Goal: Task Accomplishment & Management: Contribute content

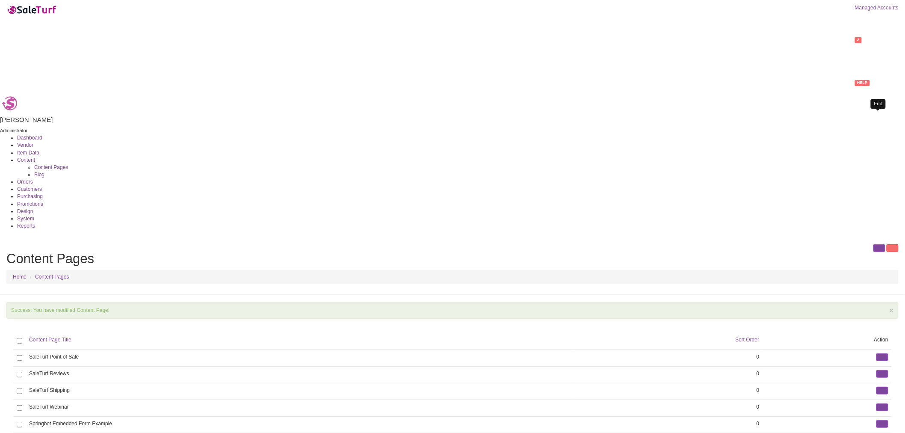
click at [880, 353] on link at bounding box center [882, 357] width 12 height 8
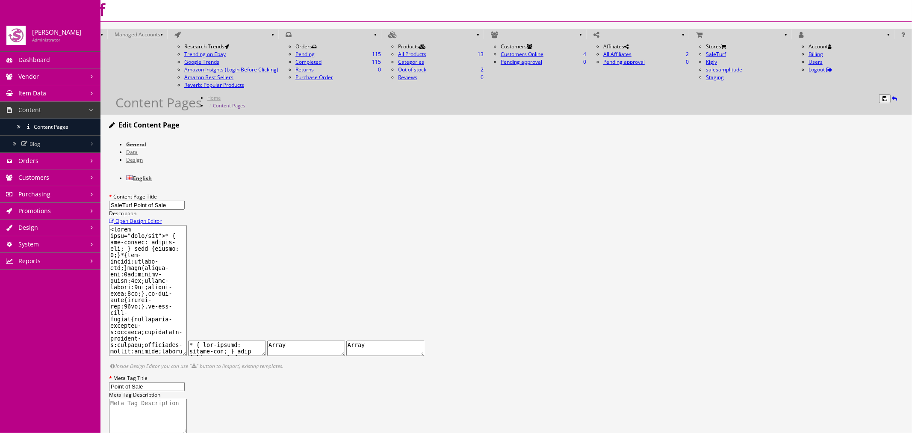
click at [162, 217] on span "Open Design Editor" at bounding box center [138, 220] width 46 height 7
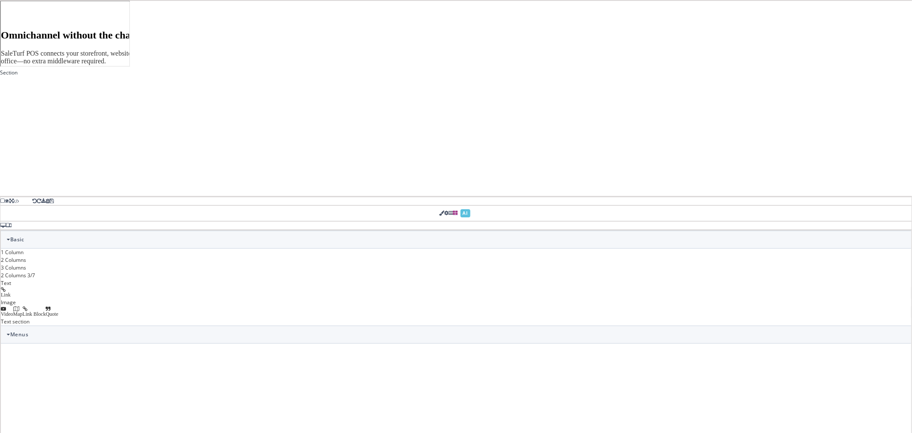
scroll to position [1187, 0]
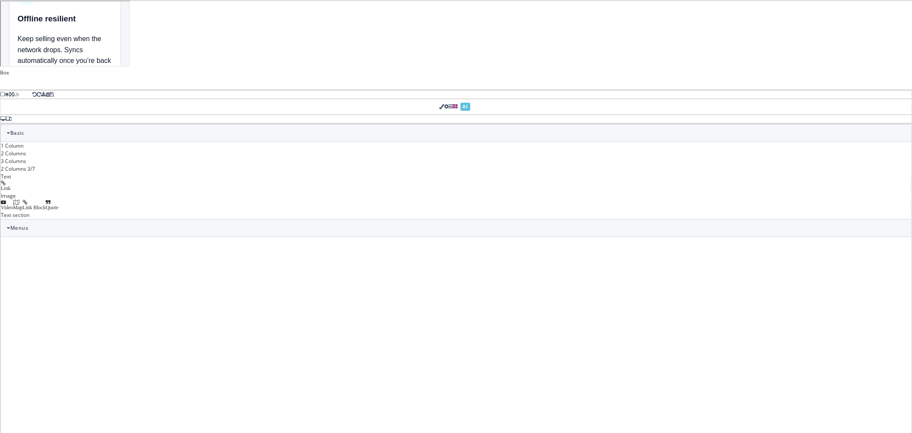
select select "flex"
select select "wrap"
type input "24"
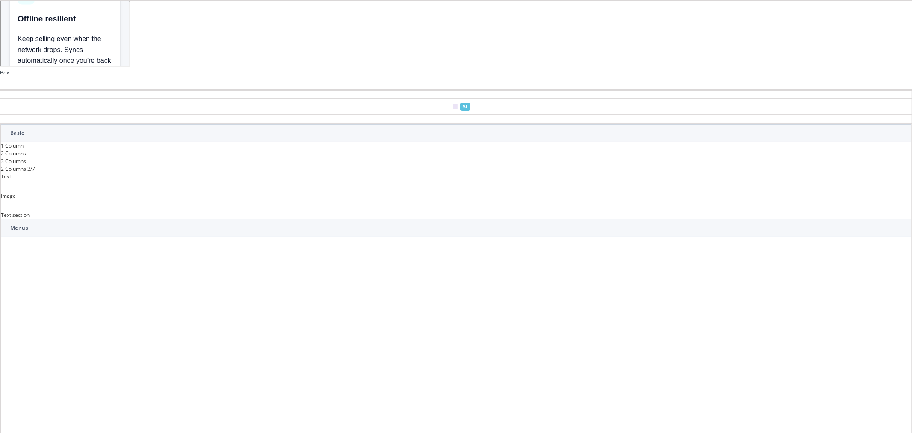
type input "rgb(15, 23, 42)"
select select
type input "16"
select select "px"
select select
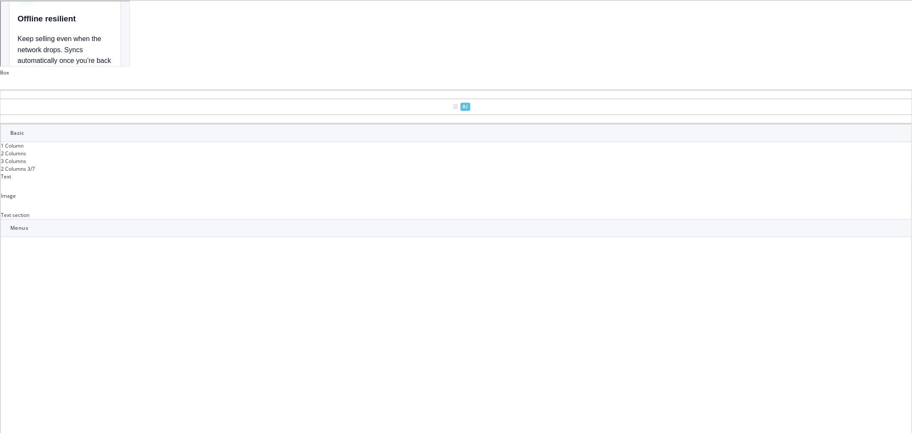
type input "25.6px"
select select "center"
select select
type input "0"
select select "px"
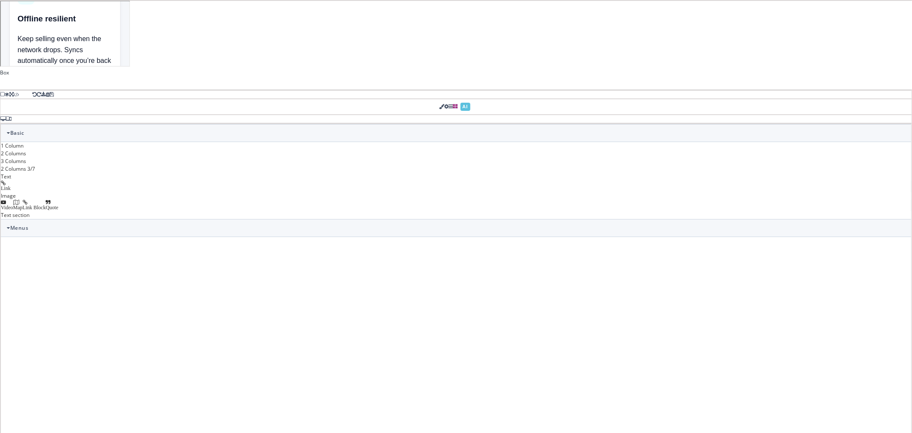
type input "0"
select select "px"
type input "0"
select select "px"
type input "0"
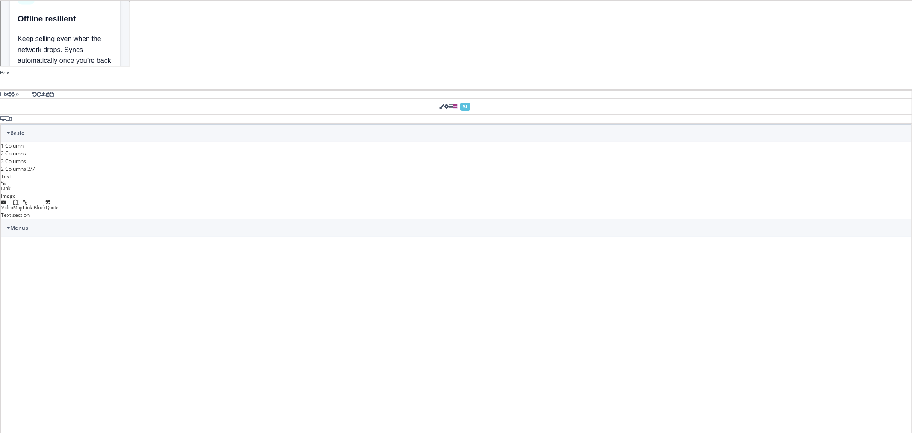
select select "px"
type input "rgb(15, 23, 42)"
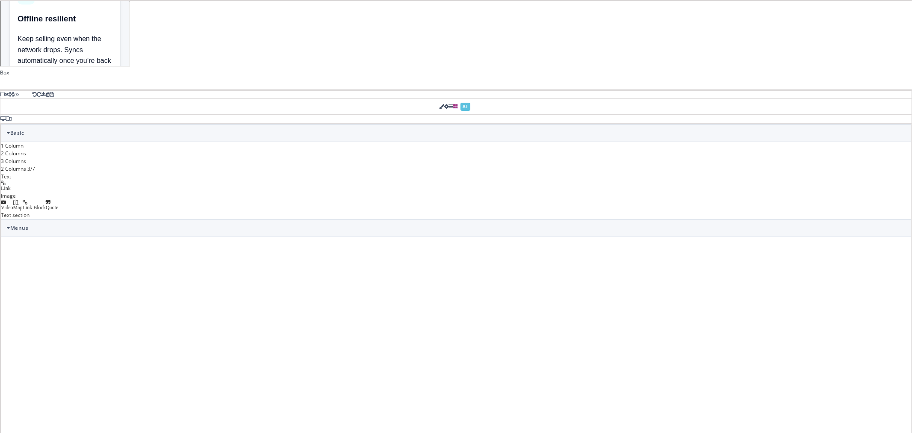
type input "2.22222"
select select "px"
select select "solid"
type input "rgb(59, 151, 227)"
type input "-3.00347"
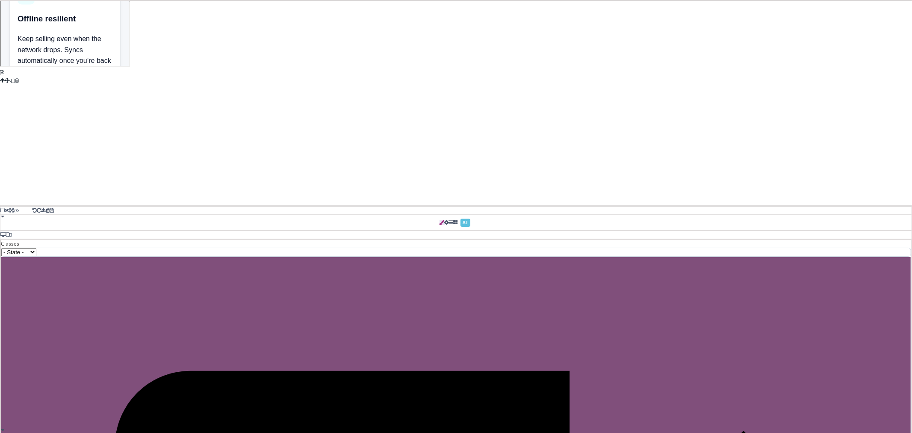
click at [54, 208] on span at bounding box center [52, 210] width 4 height 5
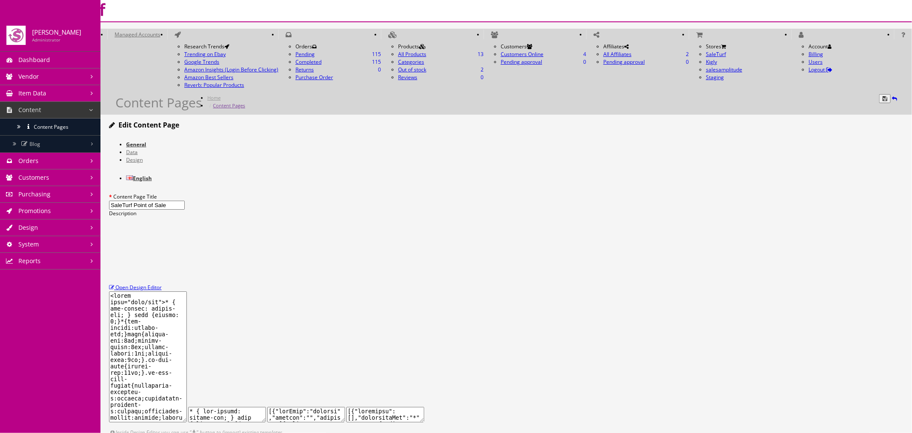
scroll to position [0, 0]
click at [879, 94] on button "submit" at bounding box center [885, 98] width 12 height 9
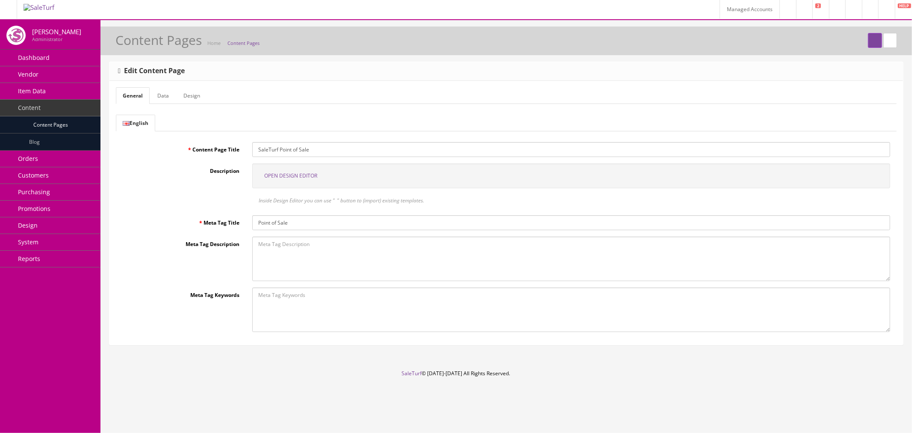
click at [310, 177] on span "Open Design Editor" at bounding box center [290, 175] width 53 height 7
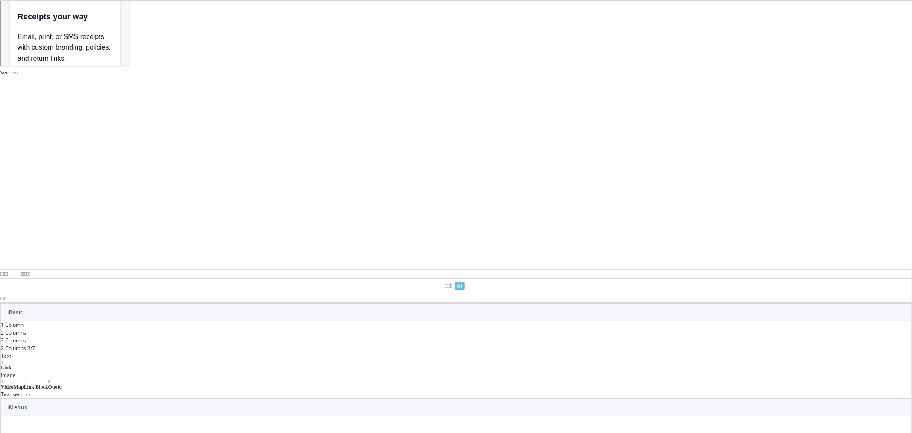
scroll to position [1065, 0]
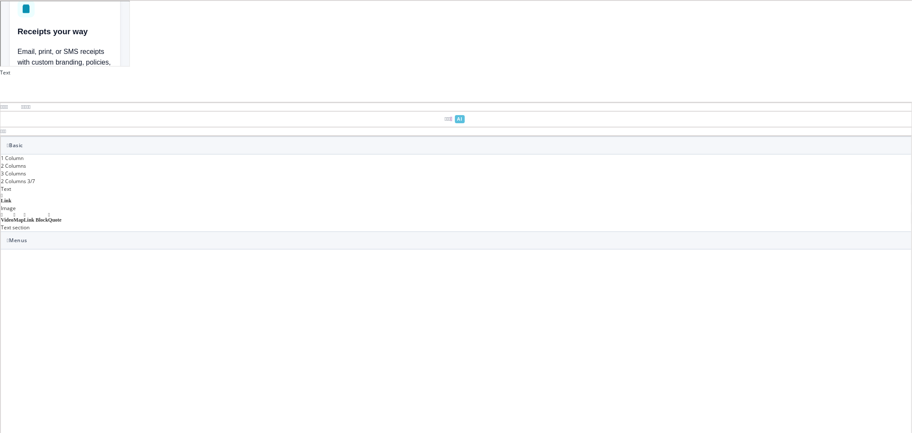
type input "16"
select select
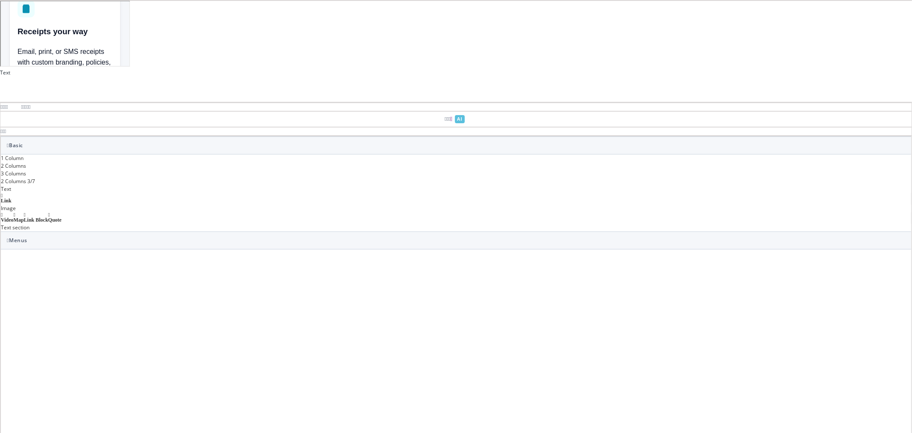
select select "italic"
select select
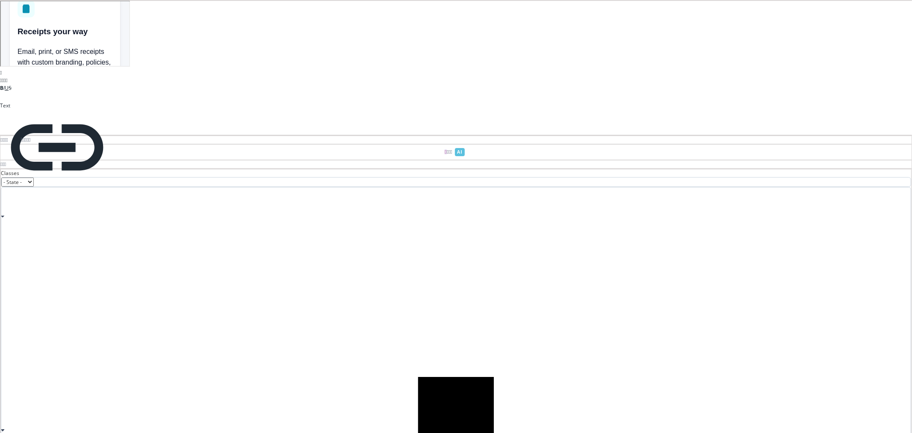
drag, startPoint x: 162, startPoint y: 162, endPoint x: 187, endPoint y: 163, distance: 25.7
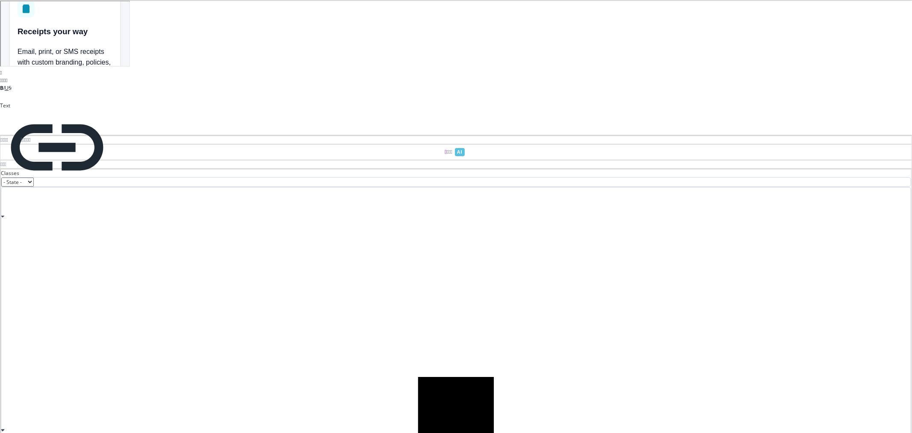
drag, startPoint x: 199, startPoint y: 164, endPoint x: 249, endPoint y: 181, distance: 53.4
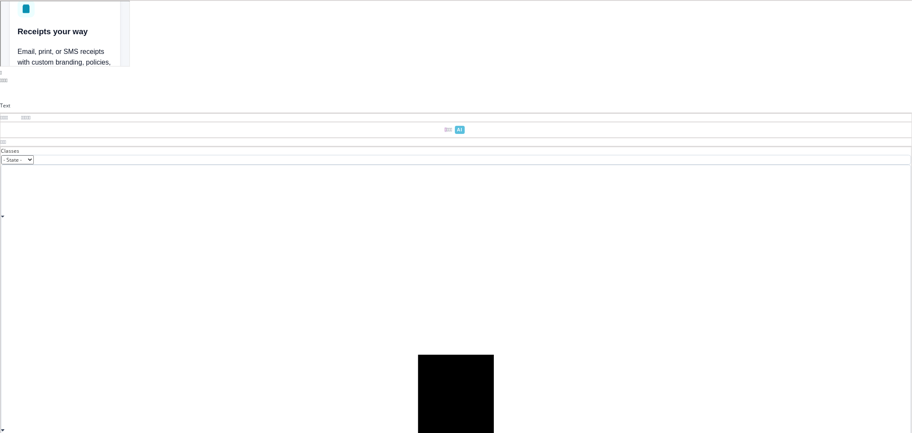
type input "10"
type input "0"
type input "rgb(100, 116, 139)"
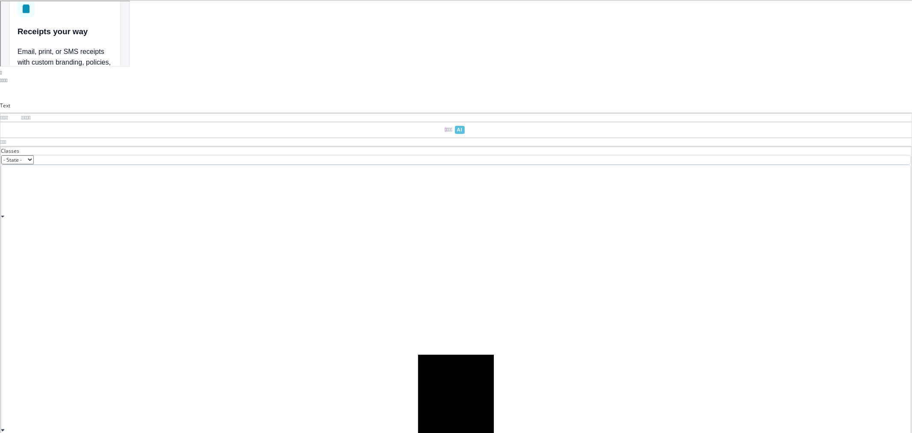
select select "normal"
select select
type input "rgb(100, 116, 139)"
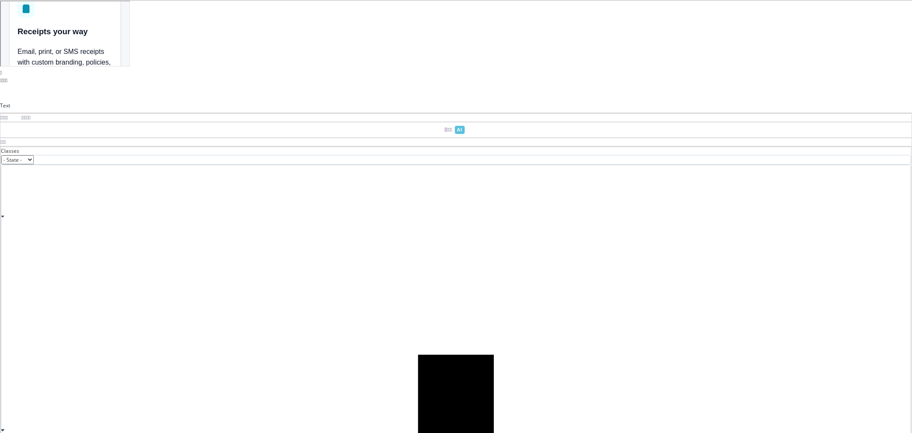
type input "rgb(100, 116, 139)"
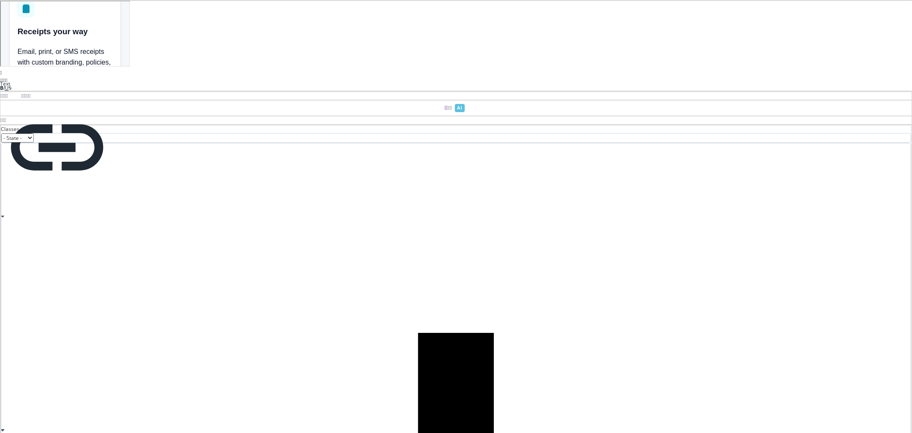
drag, startPoint x: 211, startPoint y: 204, endPoint x: 254, endPoint y: 204, distance: 43.2
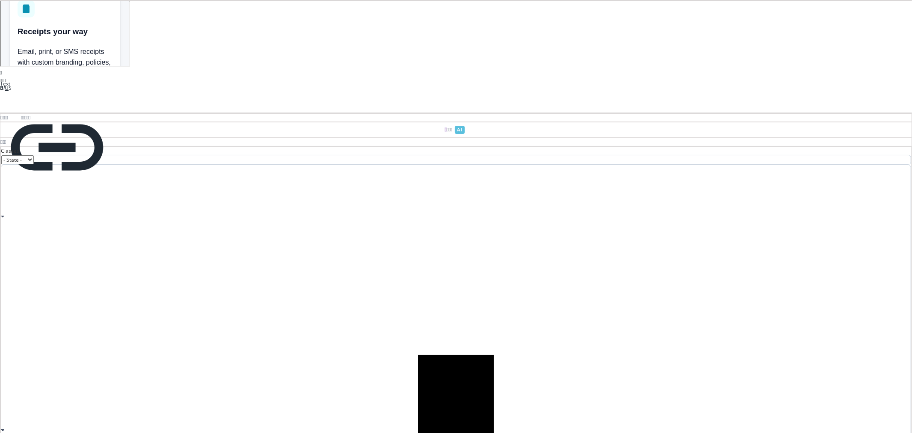
type input "16"
type input "rgb(15, 23, 42)"
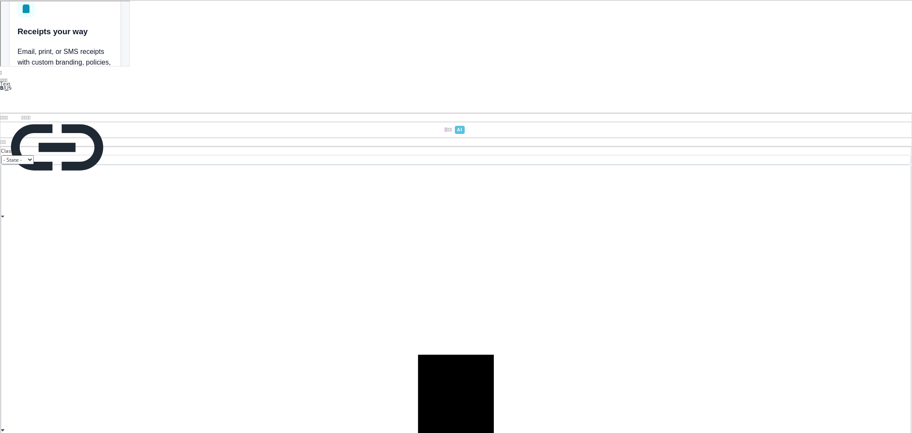
select select "italic"
select select
type input "rgb(15, 23, 42)"
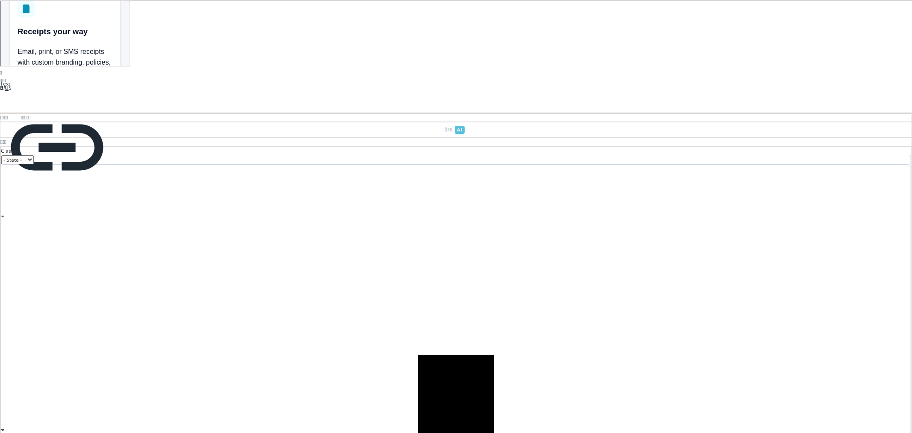
type input "rgb(15, 23, 42)"
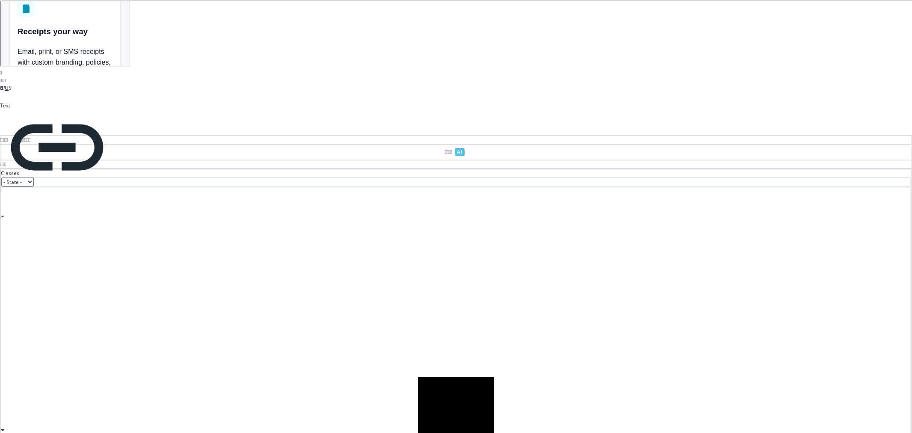
drag, startPoint x: 343, startPoint y: 186, endPoint x: 331, endPoint y: 164, distance: 24.3
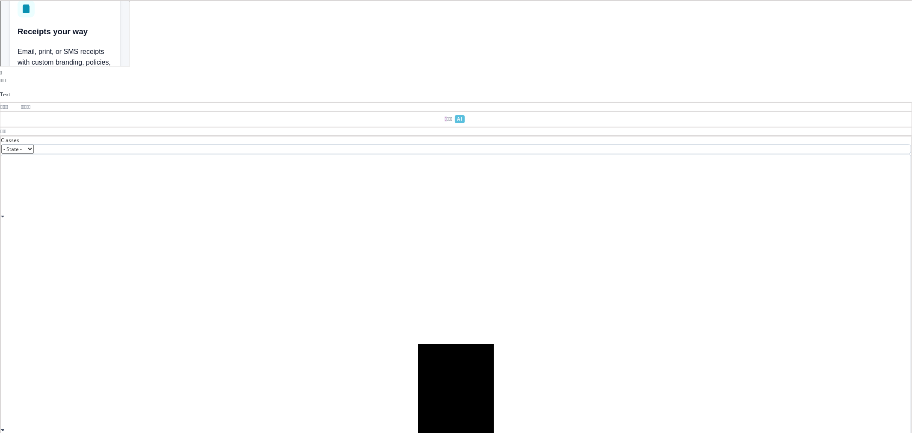
type input "10"
type input "0"
type input "rgb(100, 116, 139)"
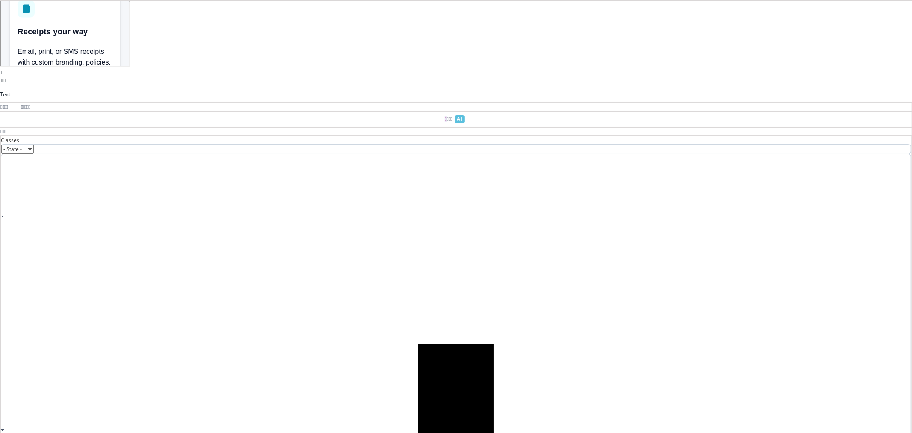
select select "normal"
select select
type input "rgb(100, 116, 139)"
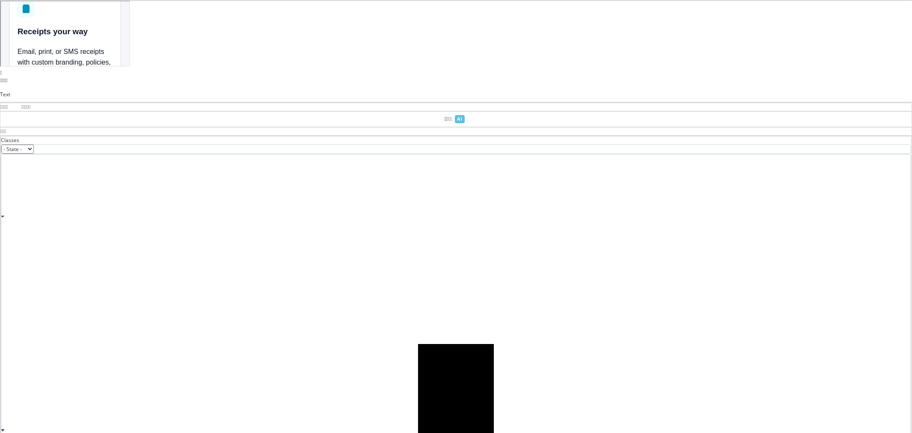
type input "rgb(100, 116, 139)"
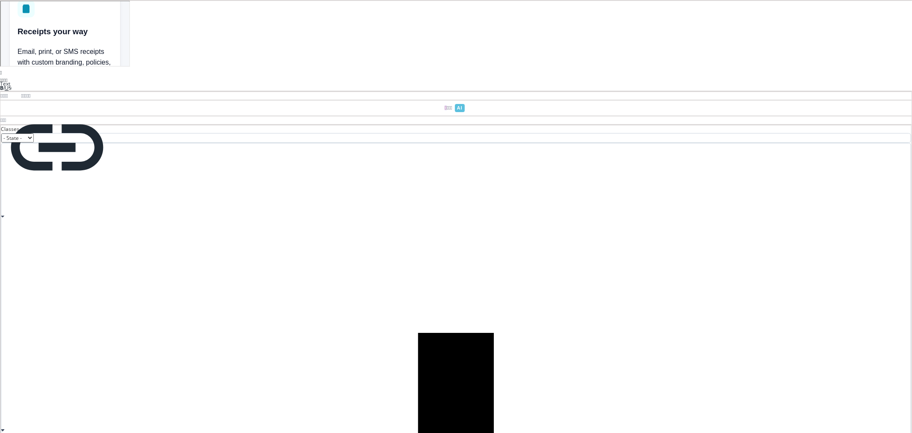
drag, startPoint x: 340, startPoint y: 192, endPoint x: 387, endPoint y: 192, distance: 47.9
drag, startPoint x: 416, startPoint y: 199, endPoint x: 400, endPoint y: 192, distance: 17.6
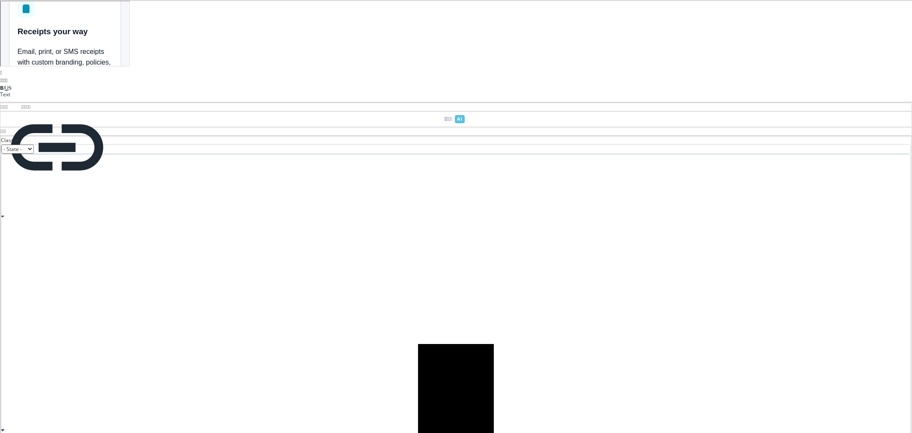
copy cite "Radio Two Way"
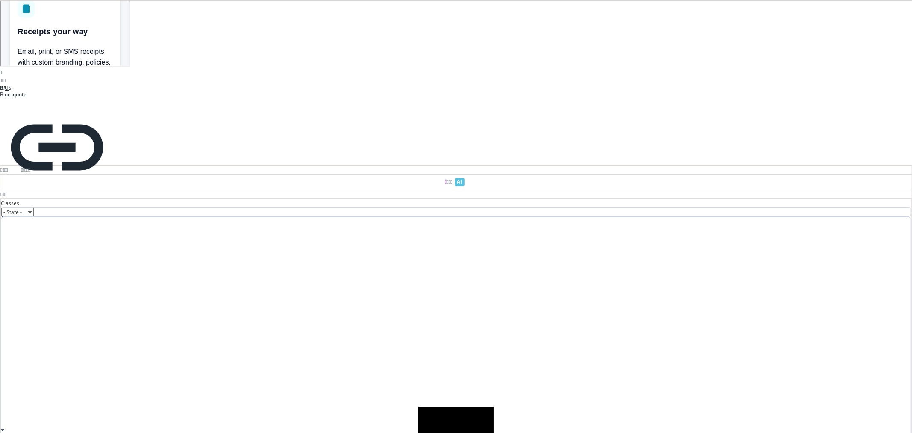
type input "18"
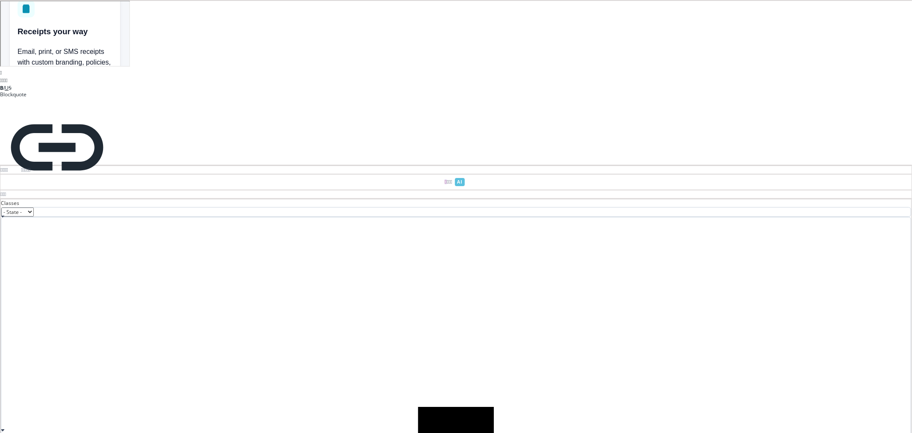
type input "18"
type input "16"
type input "40"
type input "16"
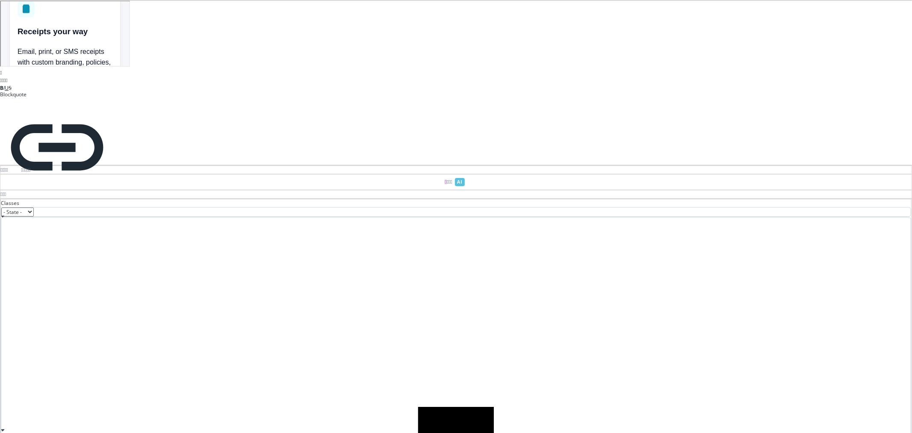
type input "40"
type input "rgb(15, 23, 42)"
select select "italic"
select select
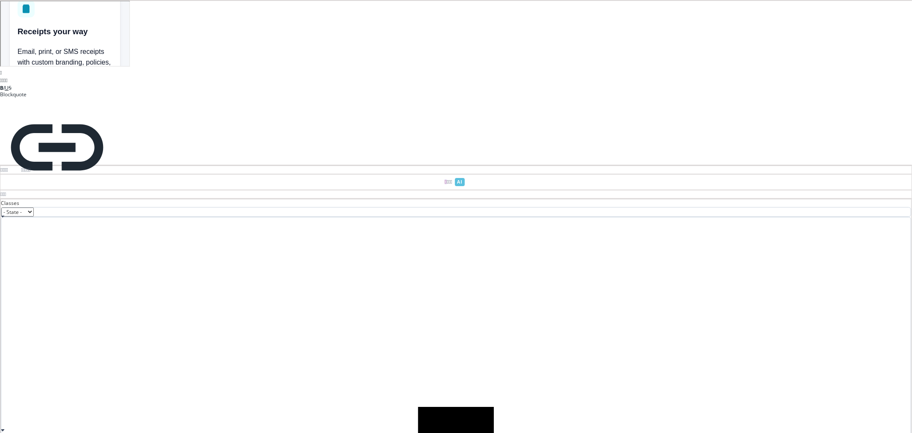
type input "rgb(255, 255, 255)"
type input "1"
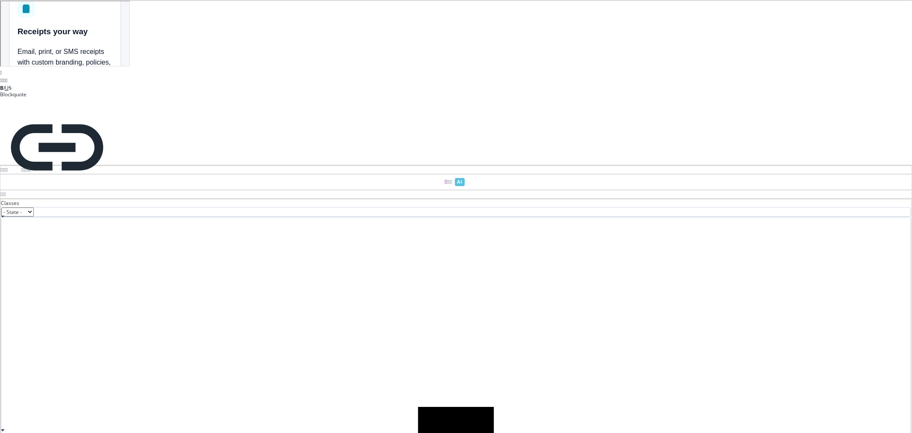
select select "solid"
type input "rgb(229, 231, 235)"
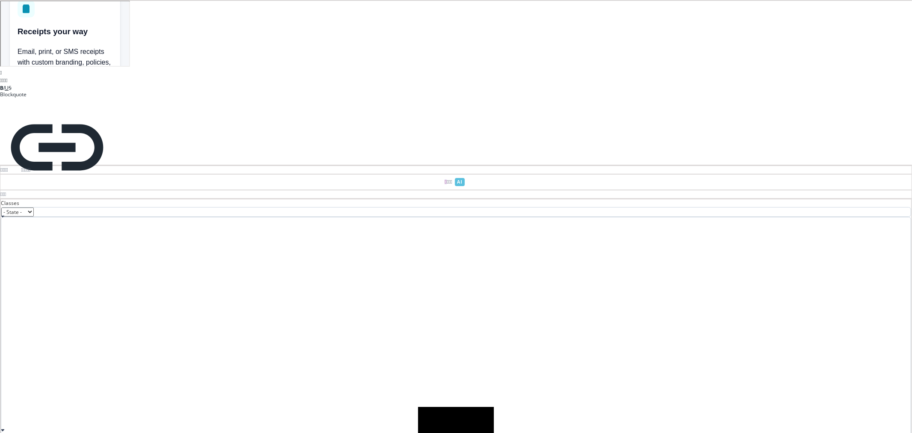
type input "rgb(229, 231, 235)"
type input "14"
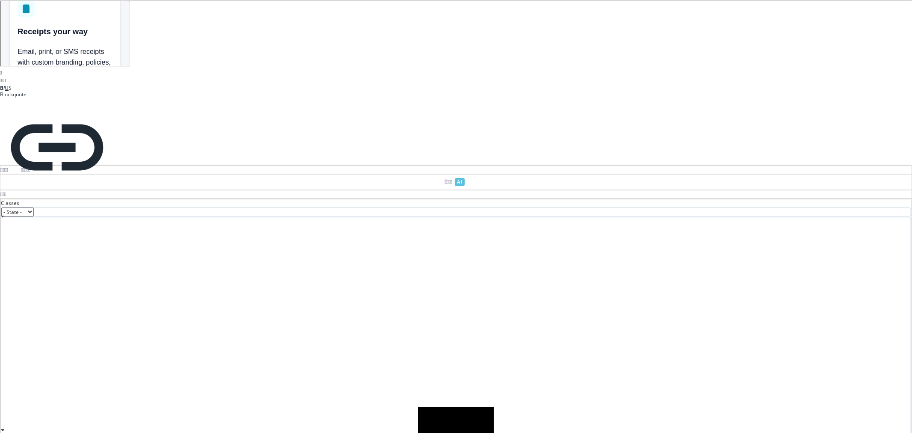
type input "14"
type input "initial"
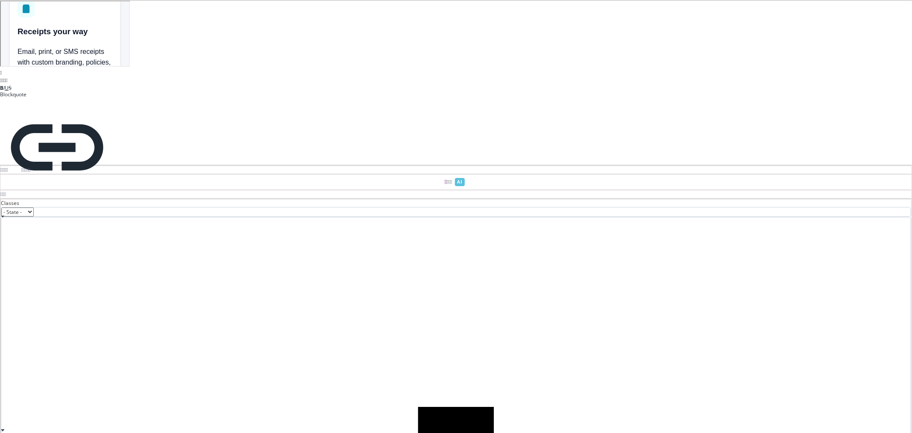
type input "initial"
select select
type input "initial"
select select
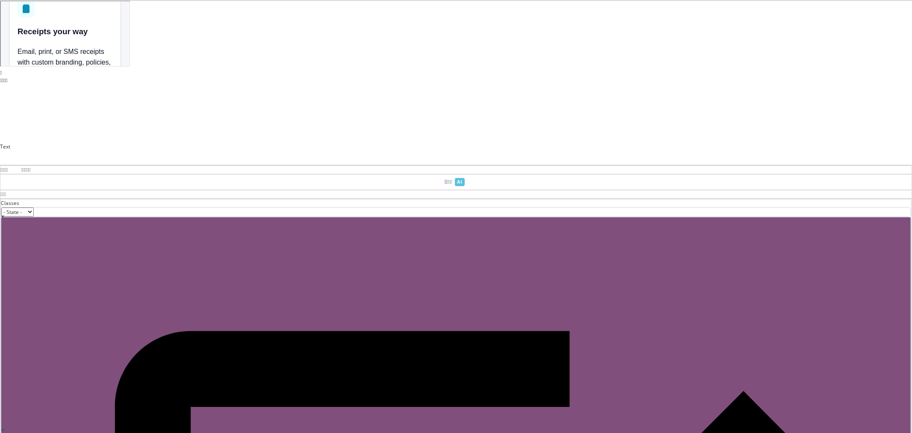
type input "0"
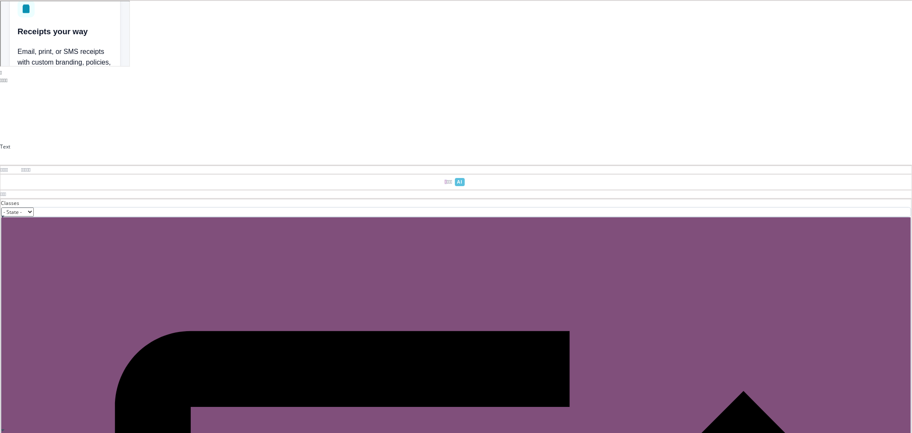
type input "0"
type input "transparent"
type input "0"
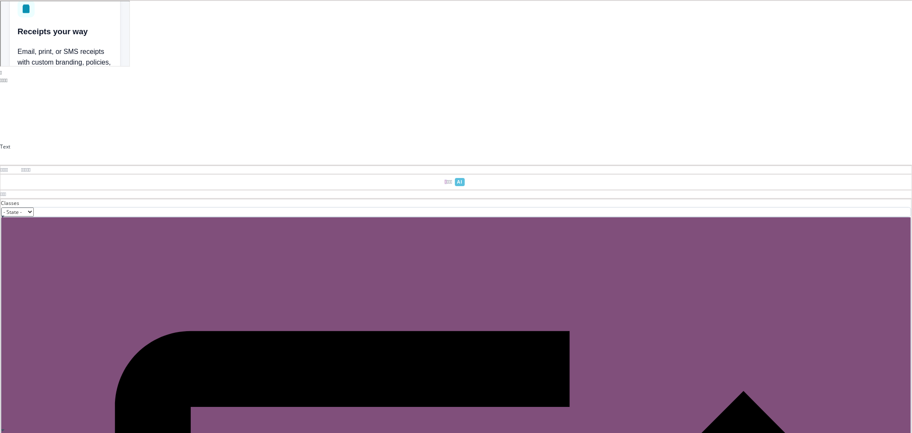
type input "0"
select select "none"
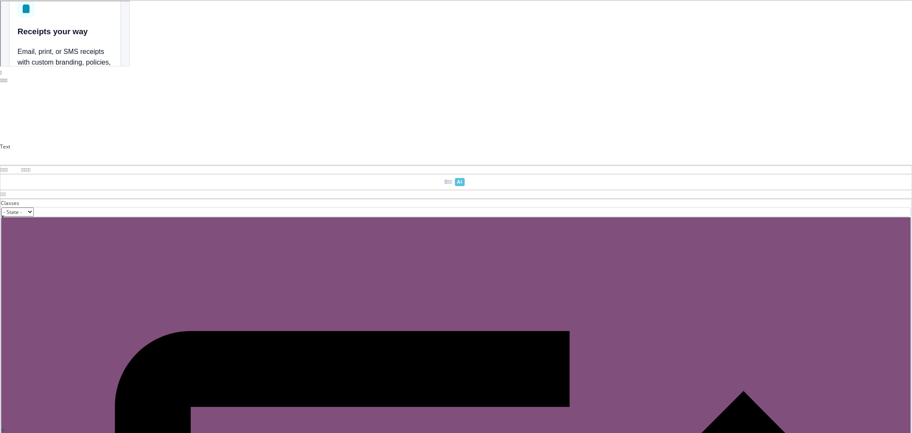
select select "none"
type input "rgb(15, 23, 42)"
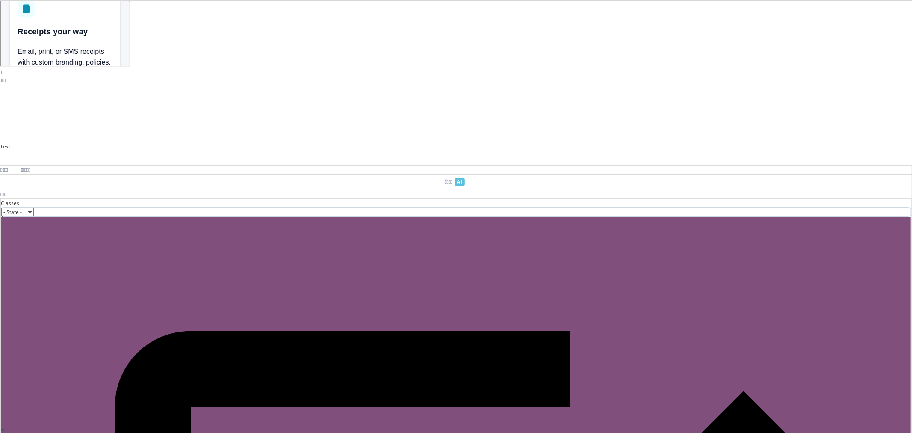
type input "rgb(15, 23, 42)"
type input "0"
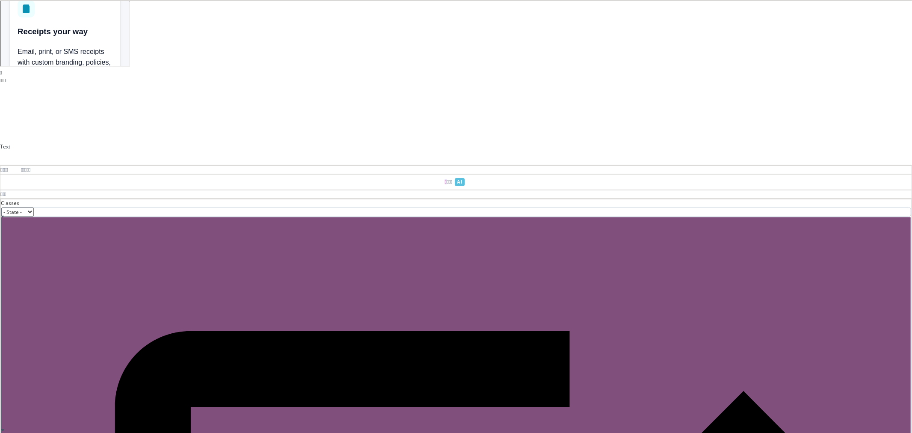
type input "0"
type input "none"
type input "100%"
type input "1"
select select "px"
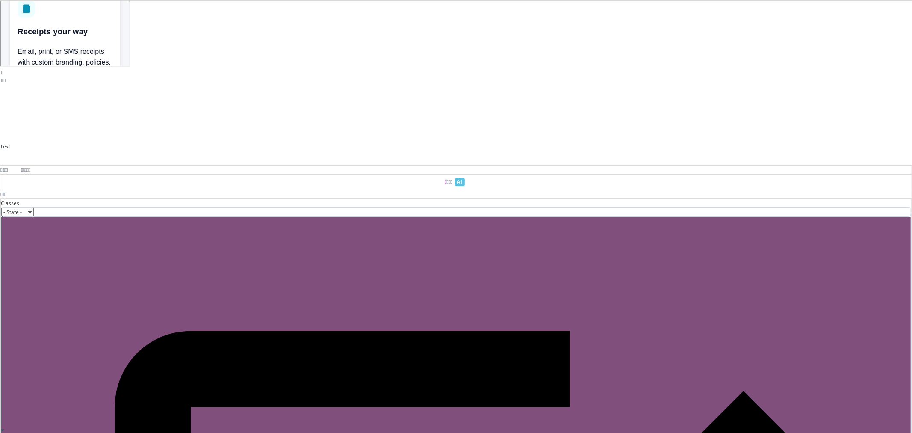
type input "0"
select select "px"
select select "stretch"
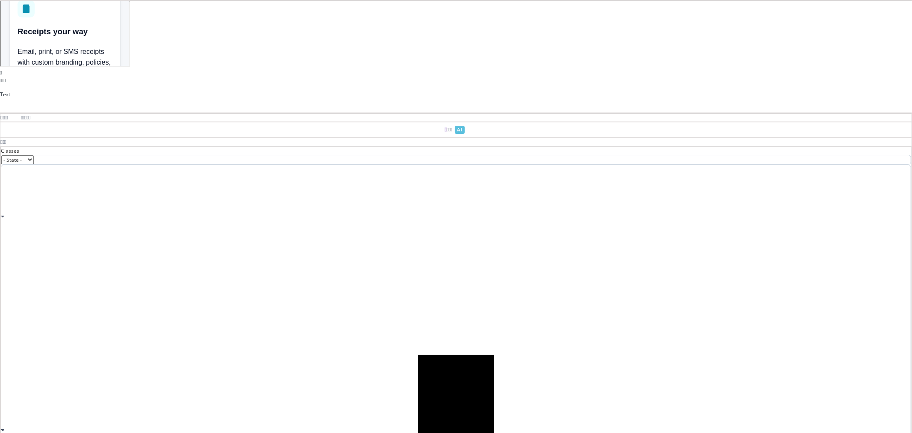
type input "10"
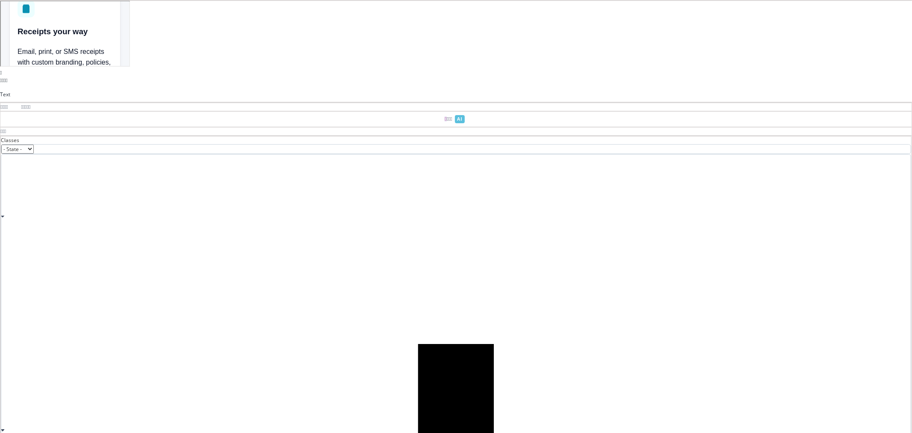
type input "10"
type input "0"
type input "rgb(100, 116, 139)"
select select "normal"
select select
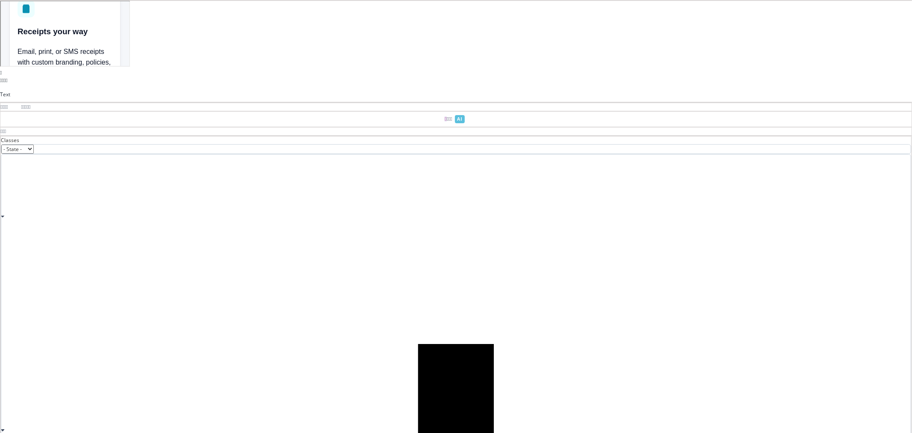
select select
type input "rgb(100, 116, 139)"
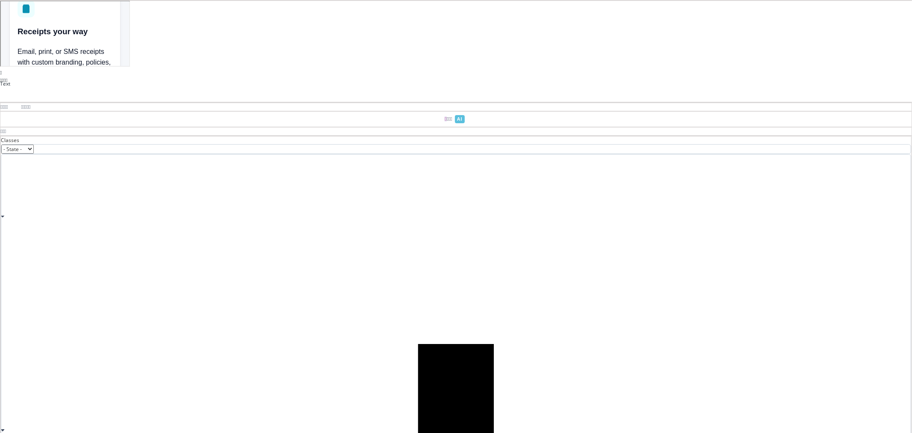
type input "16"
type input "rgb(15, 23, 42)"
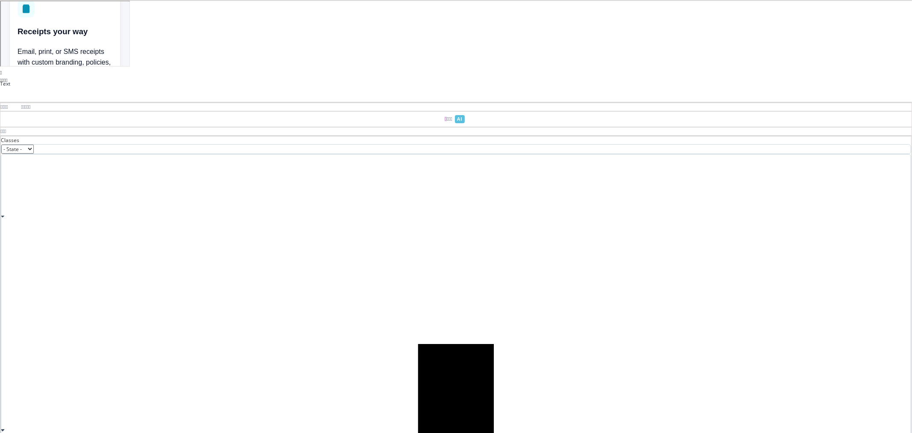
select select "italic"
select select
type input "rgb(15, 23, 42)"
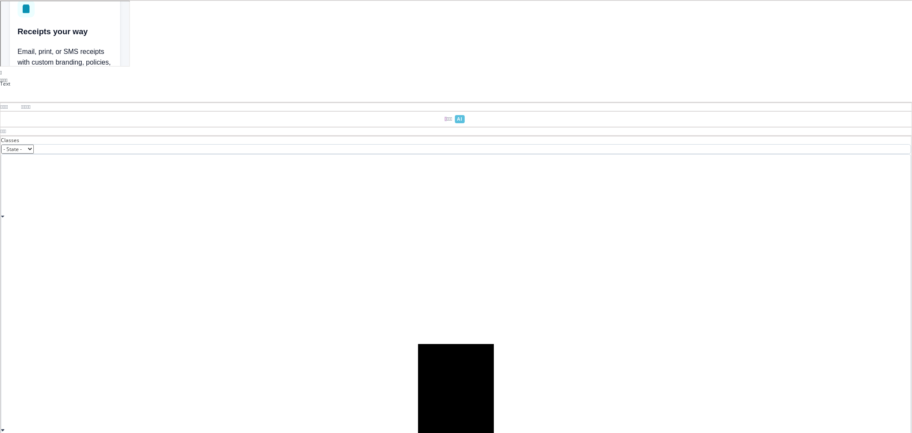
type input "rgb(15, 23, 42)"
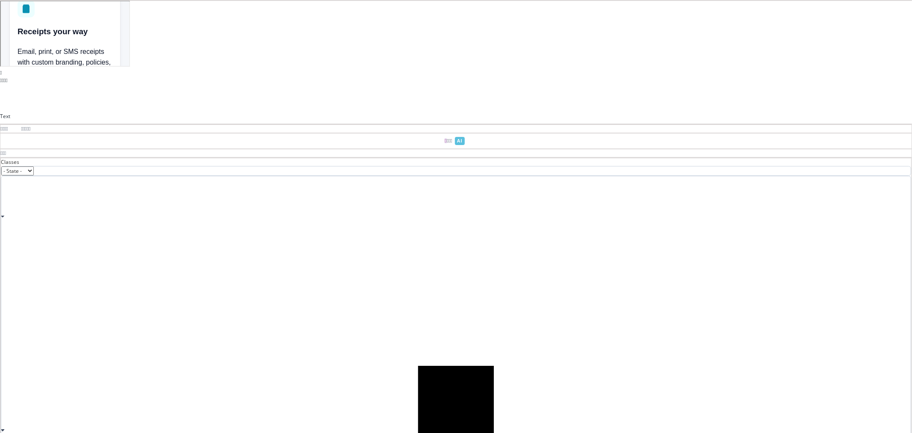
type input "10"
type input "0"
type input "rgb(100, 116, 139)"
select select "normal"
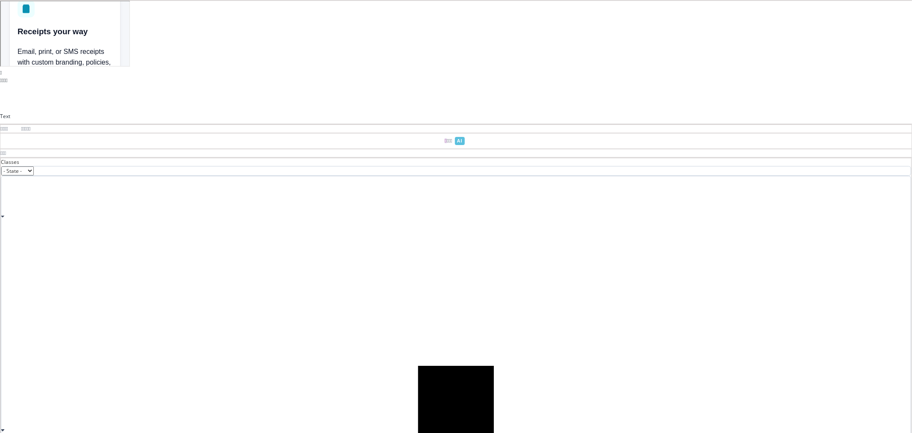
select select
type input "rgb(100, 116, 139)"
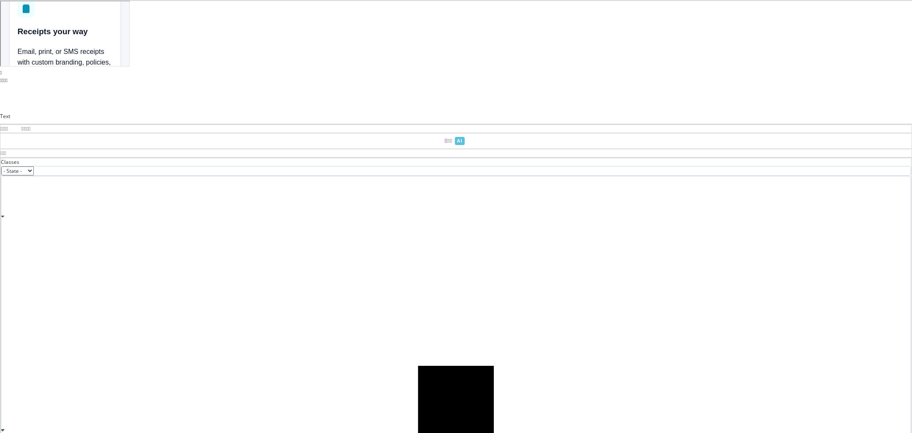
type input "rgb(100, 116, 139)"
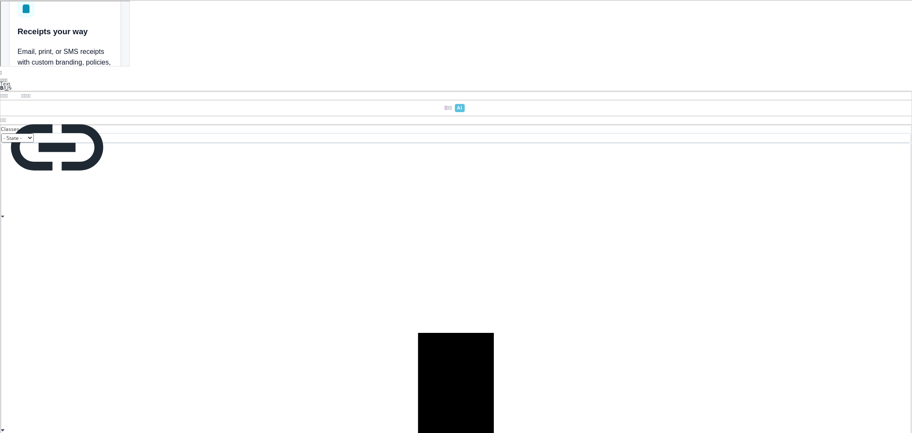
drag, startPoint x: 525, startPoint y: 215, endPoint x: 565, endPoint y: 214, distance: 40.2
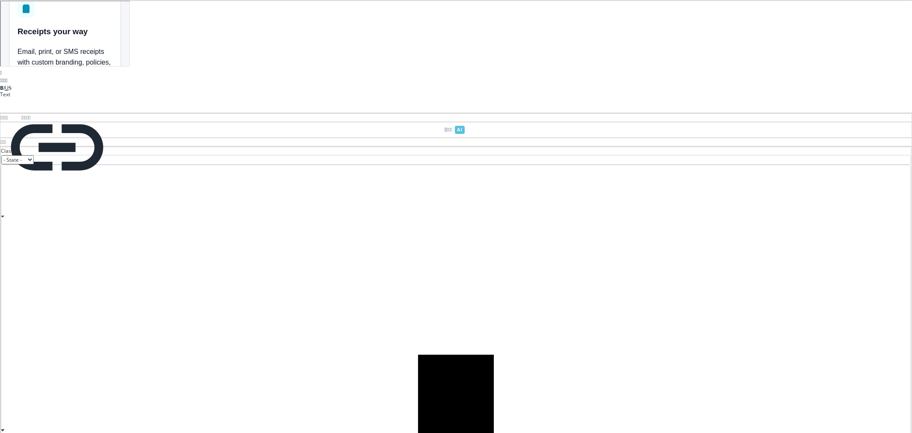
drag, startPoint x: 501, startPoint y: 224, endPoint x: 525, endPoint y: 213, distance: 26.8
type input "16"
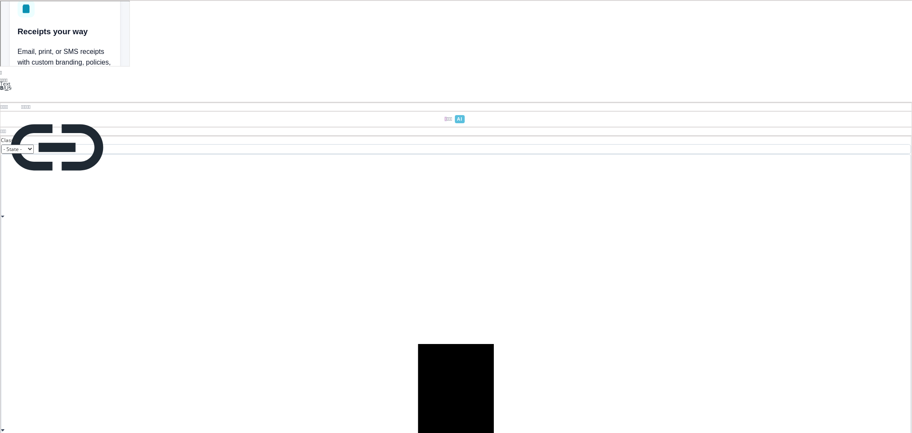
type input "16"
type input "rgb(15, 23, 42)"
select select "italic"
select select
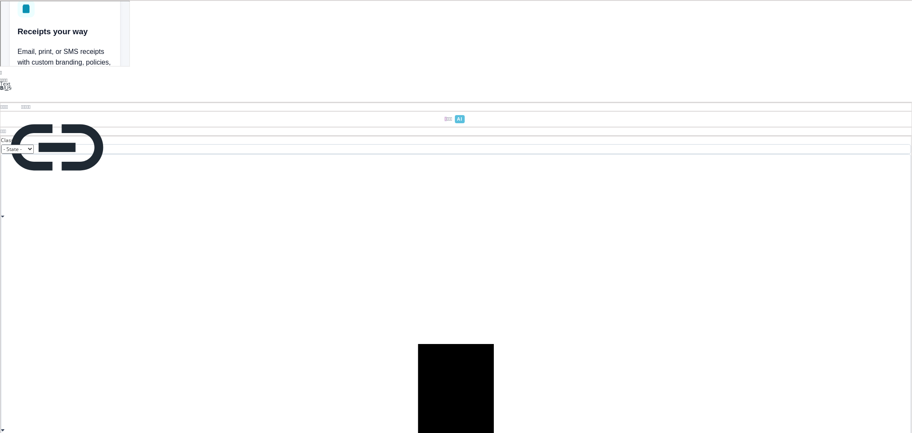
type input "rgb(15, 23, 42)"
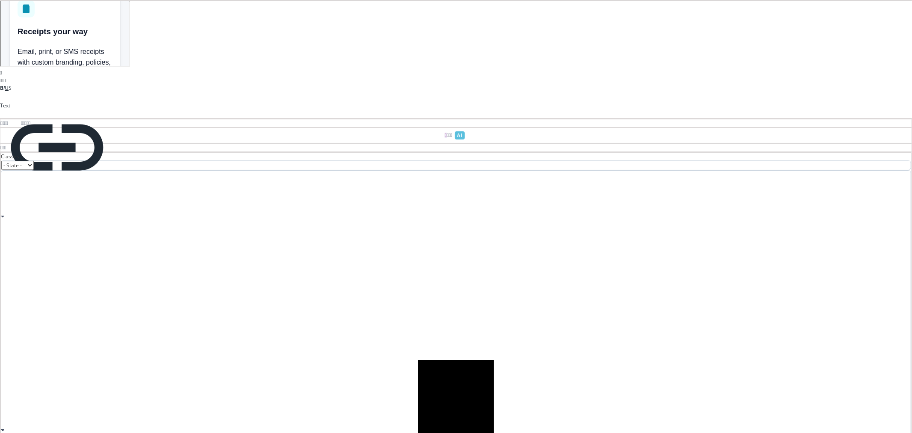
type input "19.92"
type input "var(--st-text)"
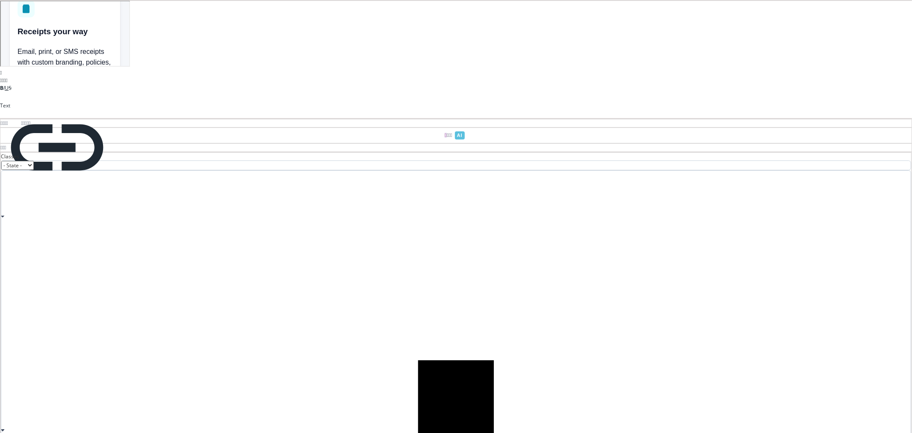
type input "24"
select select "700"
select select "normal"
type input "38.4px"
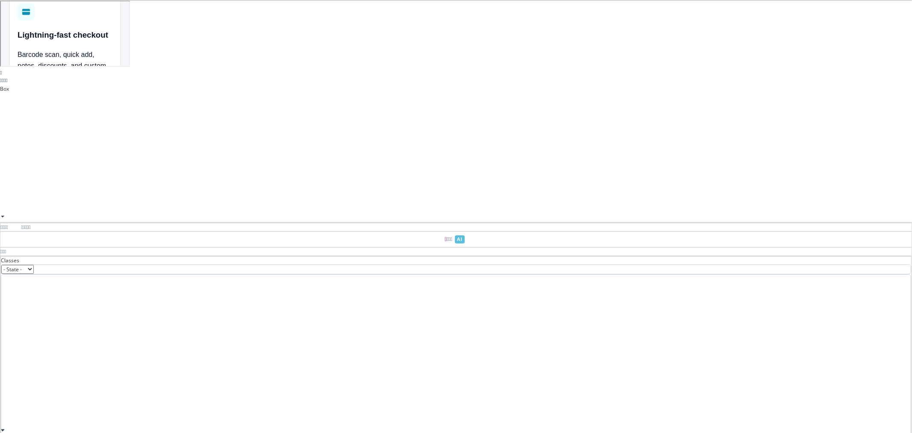
scroll to position [638, 0]
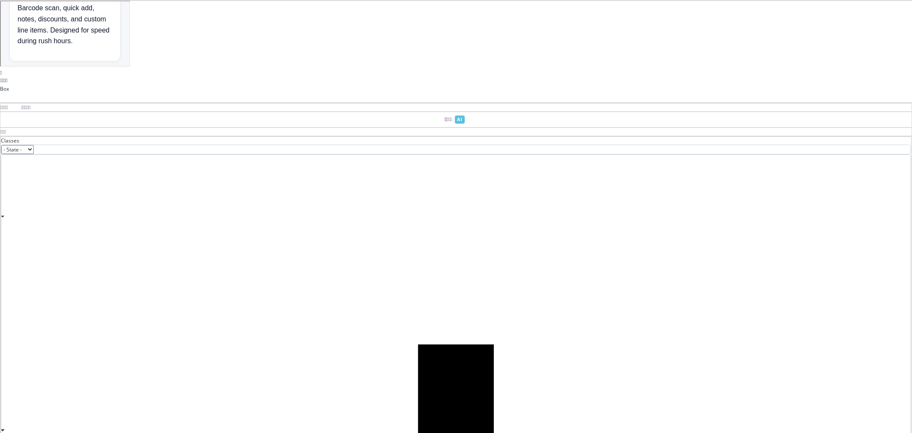
type input "0"
select select "auto"
type input "8"
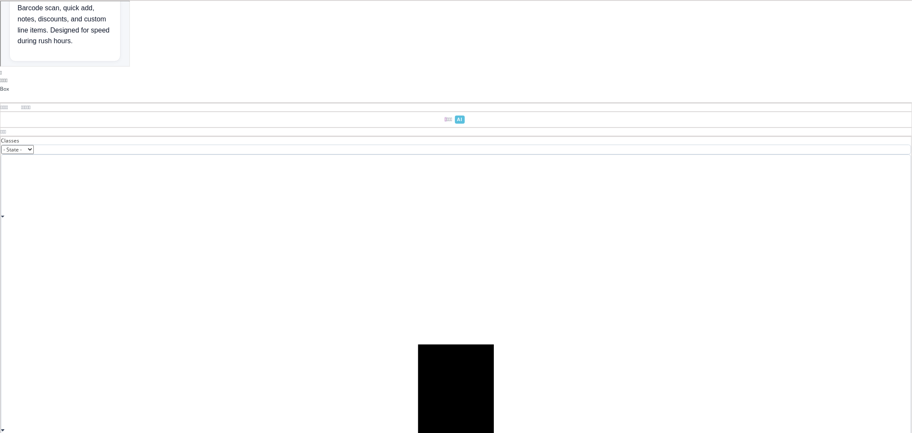
select select "auto"
type input "rgb(15, 23, 42)"
type input "16"
select select "normal"
type input "25.6px"
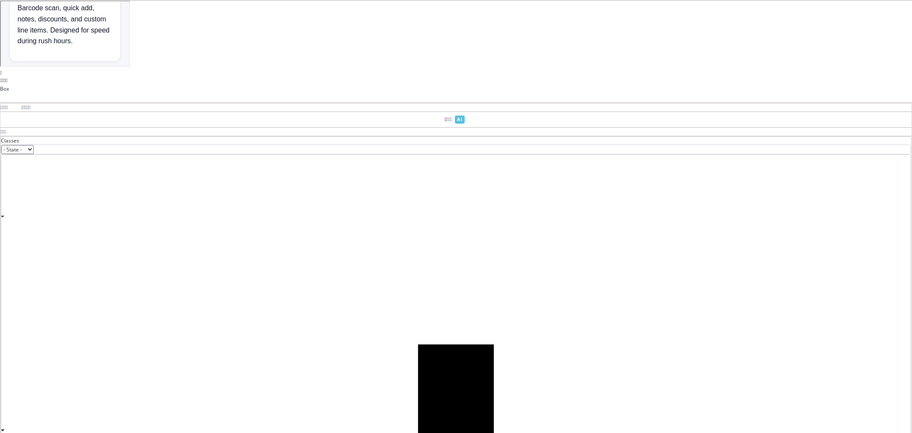
type input "initial"
type input "1"
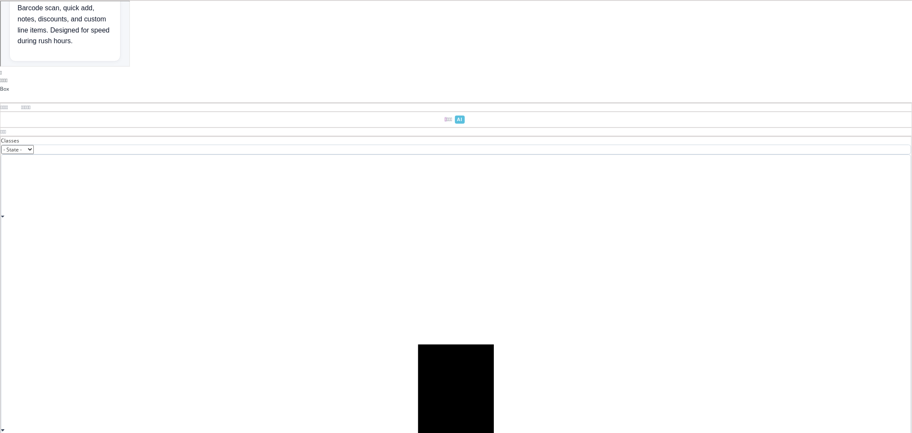
select select "solid"
type input "rgb(219, 234, 254)"
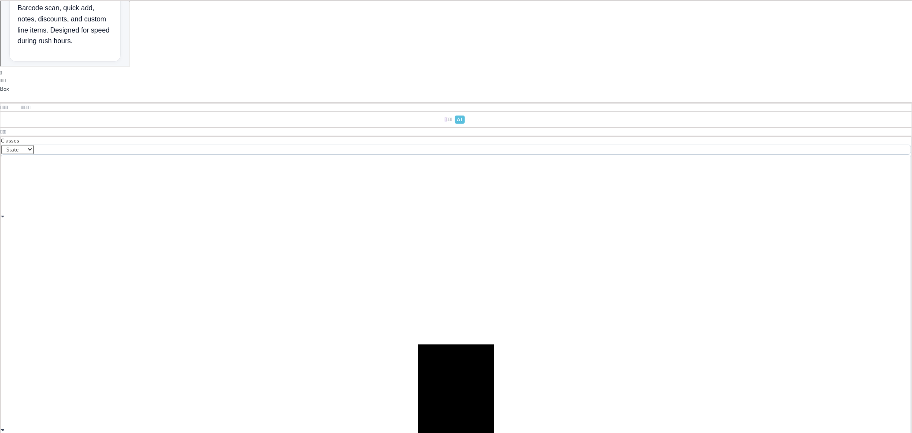
type input "rgb(219, 234, 254)"
type input "8"
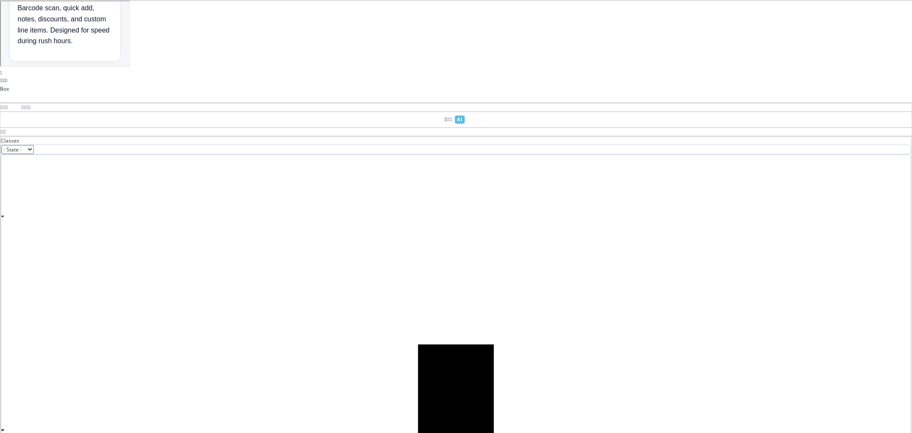
type input "8"
type input "initial"
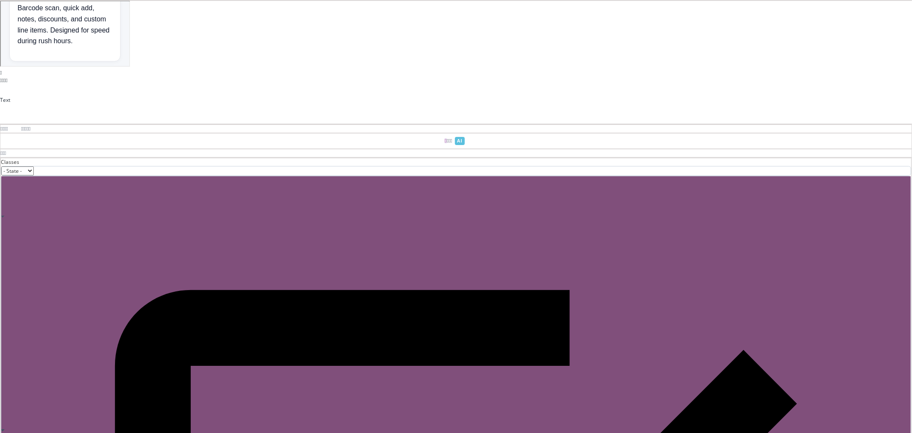
scroll to position [0, 0]
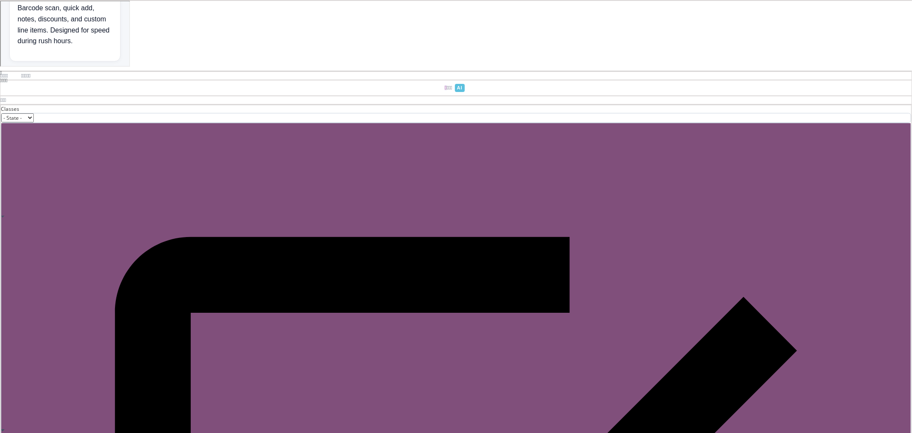
click at [6, 83] on div at bounding box center [5, 80] width 2 height 5
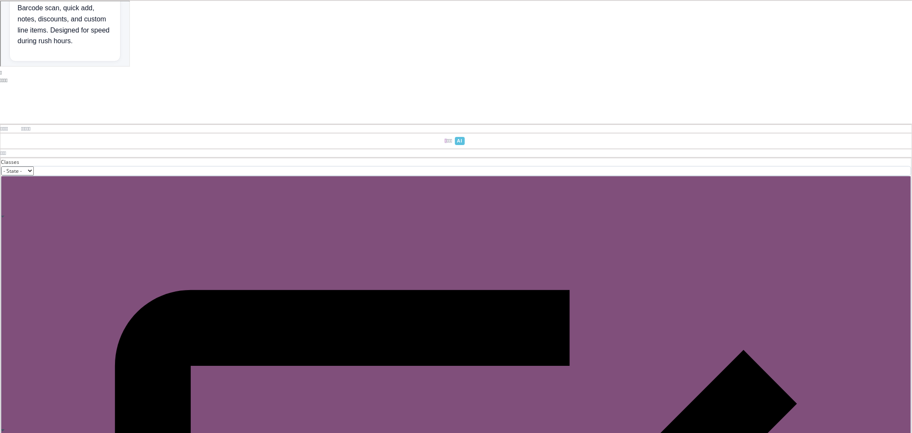
click at [6, 83] on div at bounding box center [5, 80] width 2 height 5
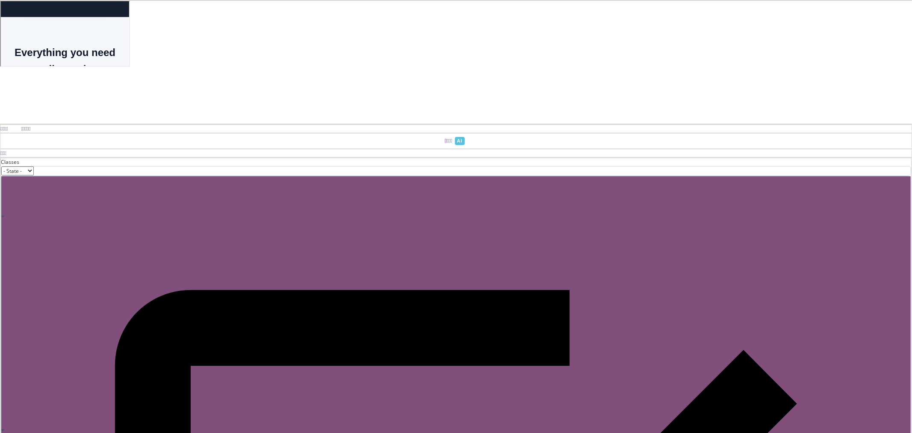
scroll to position [445, 0]
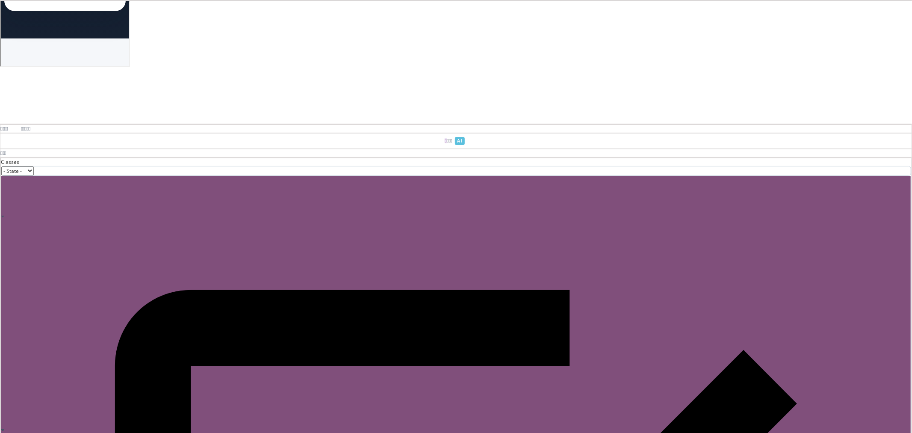
drag, startPoint x: 485, startPoint y: 132, endPoint x: 575, endPoint y: 301, distance: 191.1
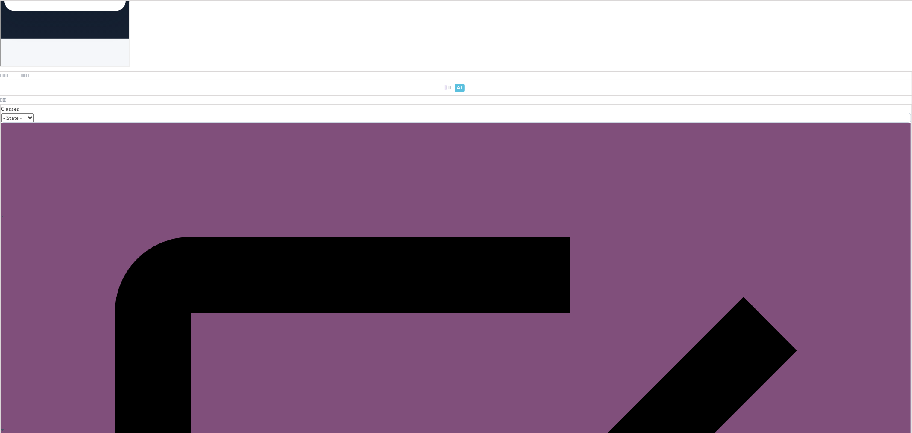
drag, startPoint x: 571, startPoint y: 304, endPoint x: 463, endPoint y: 334, distance: 111.8
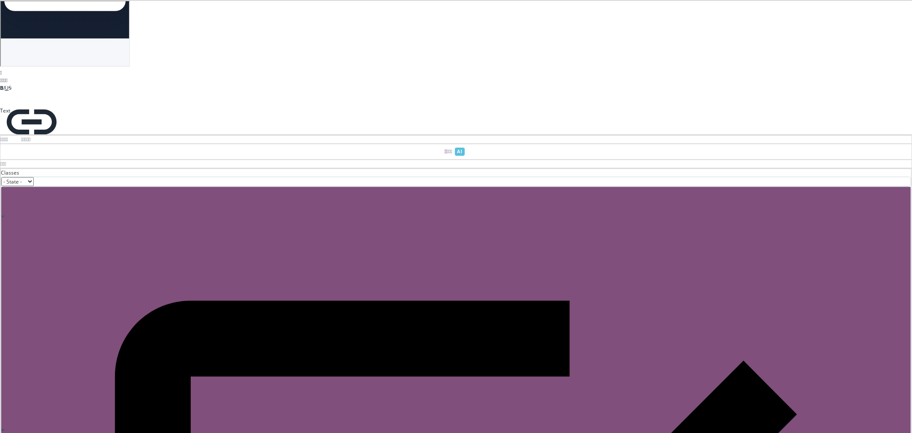
scroll to position [440, 0]
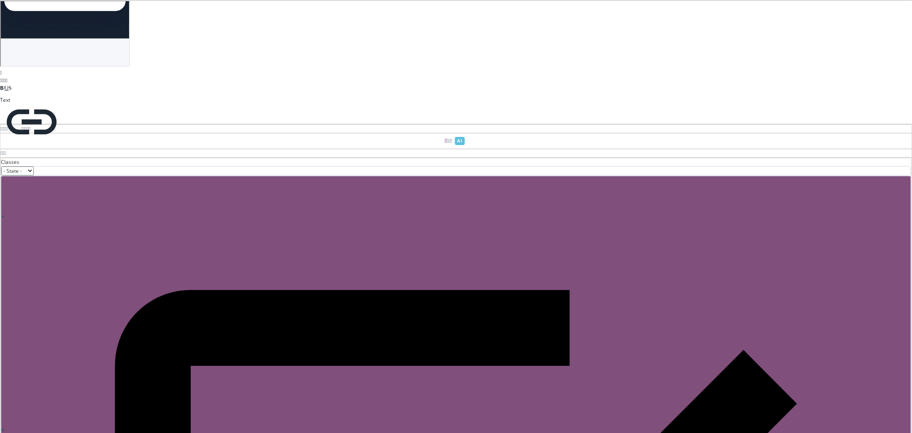
drag, startPoint x: 446, startPoint y: 323, endPoint x: 490, endPoint y: 336, distance: 45.9
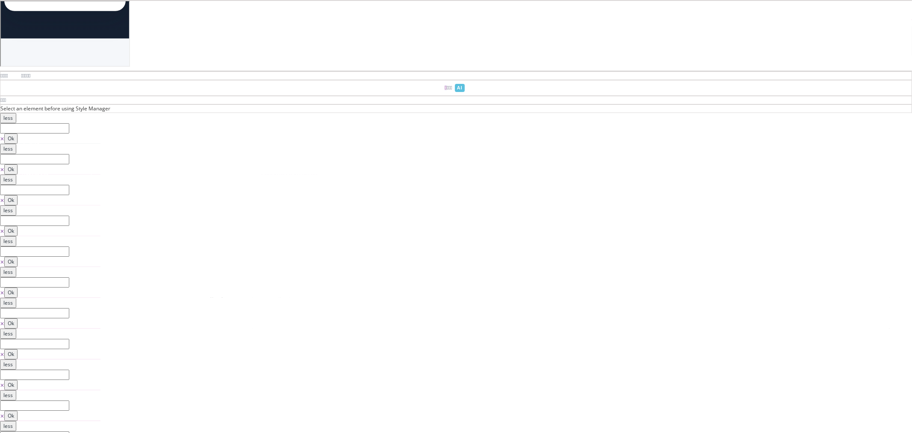
click at [7, 83] on div at bounding box center [7, 80] width 2 height 5
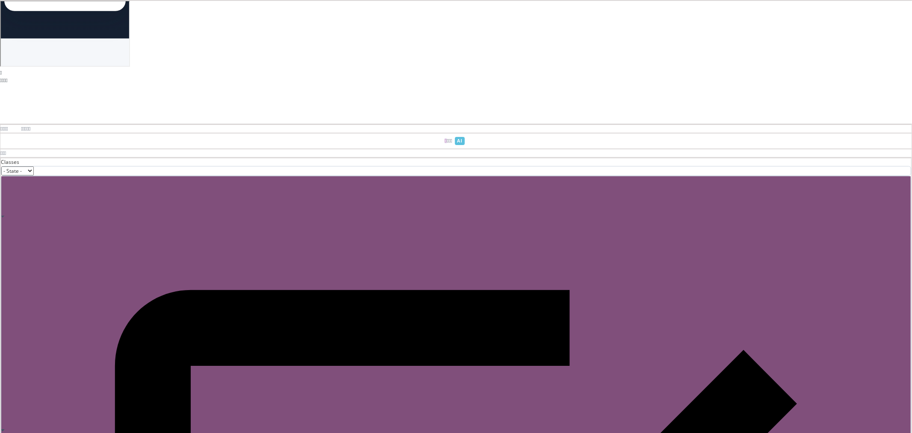
click at [6, 83] on div at bounding box center [5, 80] width 2 height 5
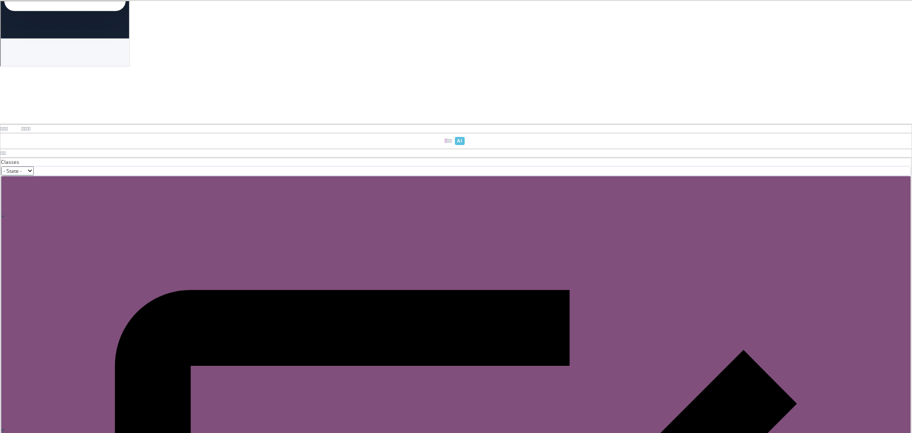
drag, startPoint x: 493, startPoint y: 324, endPoint x: 542, endPoint y: 333, distance: 50.3
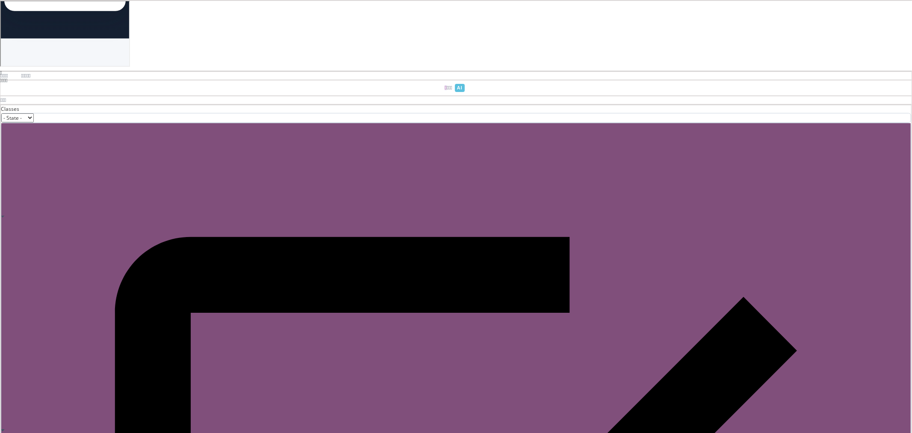
click at [6, 83] on div at bounding box center [5, 80] width 2 height 5
drag, startPoint x: 502, startPoint y: 305, endPoint x: 495, endPoint y: 329, distance: 24.7
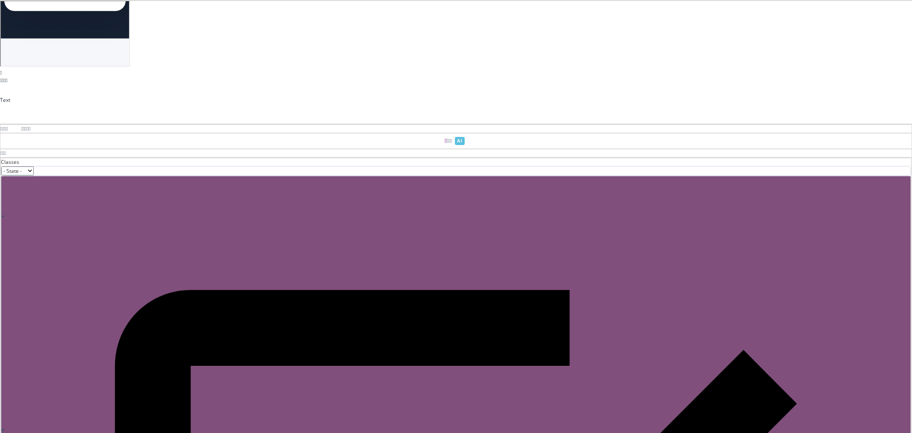
drag, startPoint x: 494, startPoint y: 325, endPoint x: 537, endPoint y: 331, distance: 42.8
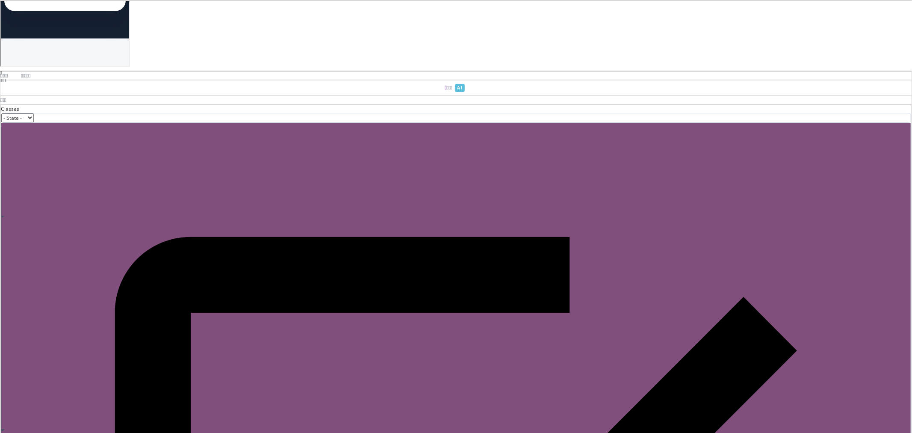
click at [6, 83] on div at bounding box center [5, 80] width 2 height 5
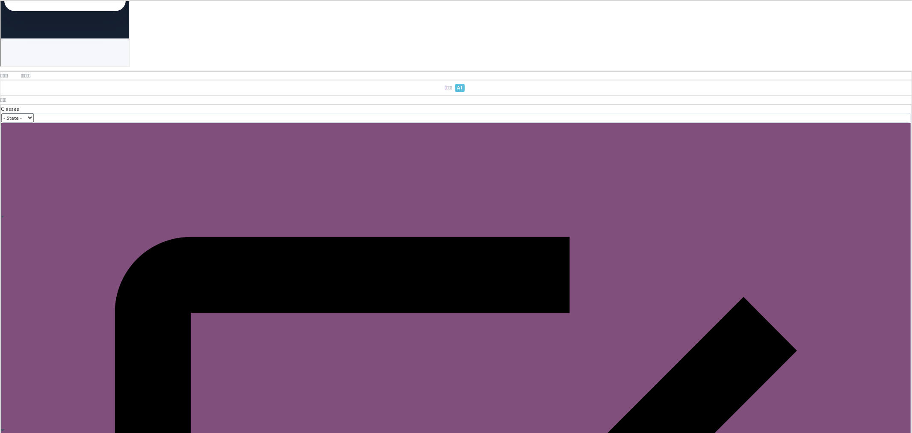
drag, startPoint x: 550, startPoint y: 306, endPoint x: 616, endPoint y: 334, distance: 71.3
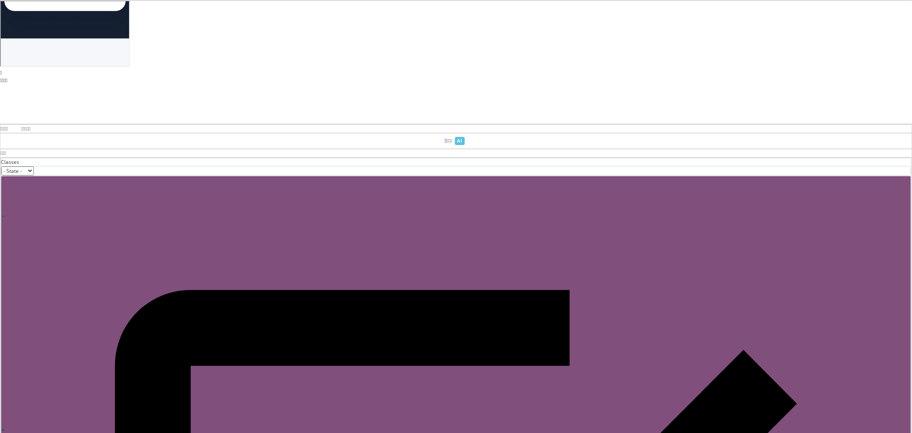
click at [6, 83] on div at bounding box center [5, 80] width 2 height 5
drag, startPoint x: 557, startPoint y: 326, endPoint x: 595, endPoint y: 331, distance: 38.3
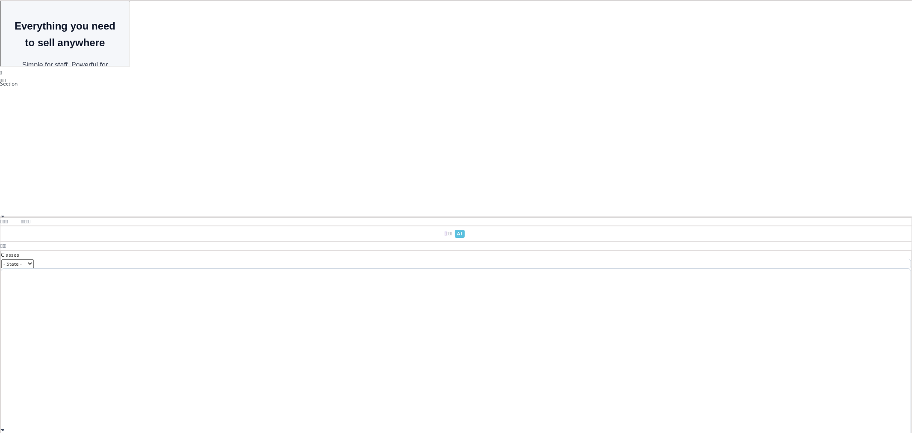
scroll to position [493, 0]
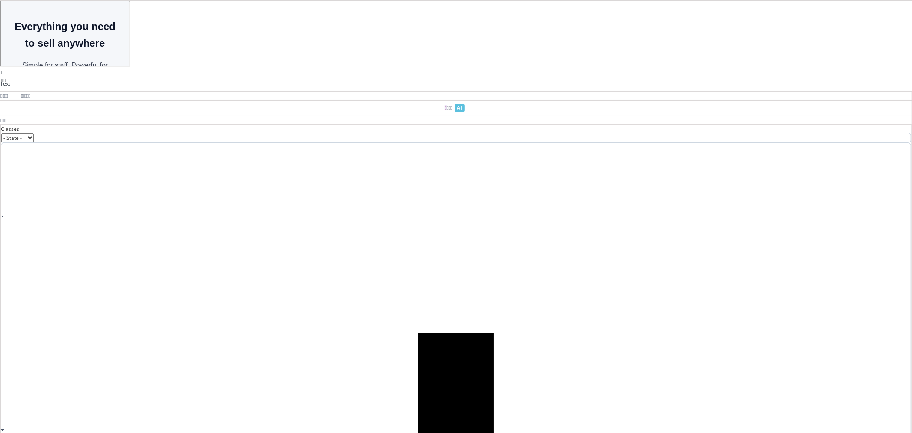
click at [6, 83] on div at bounding box center [5, 80] width 2 height 5
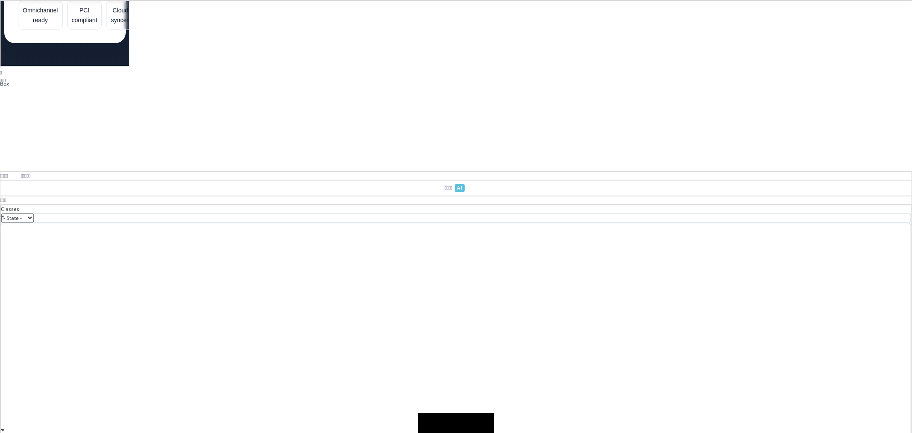
scroll to position [398, 0]
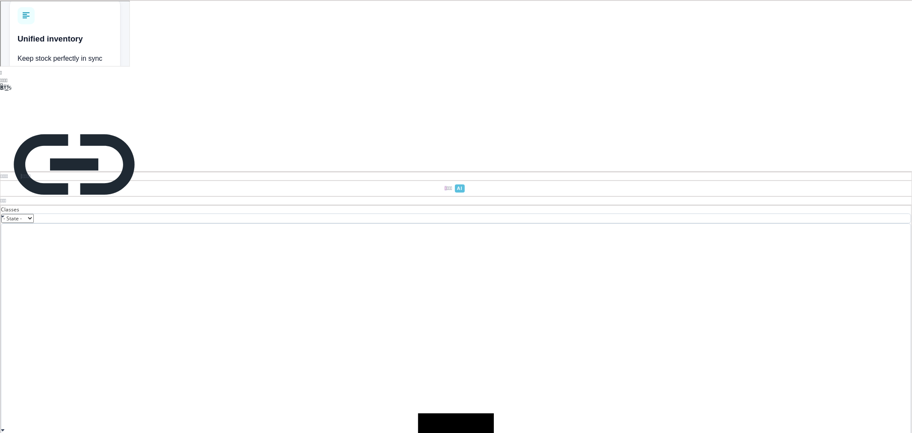
scroll to position [730, 0]
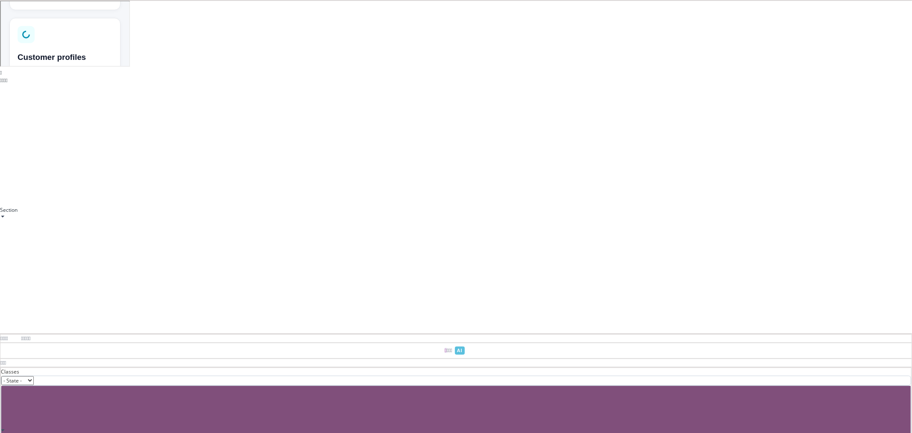
scroll to position [825, 0]
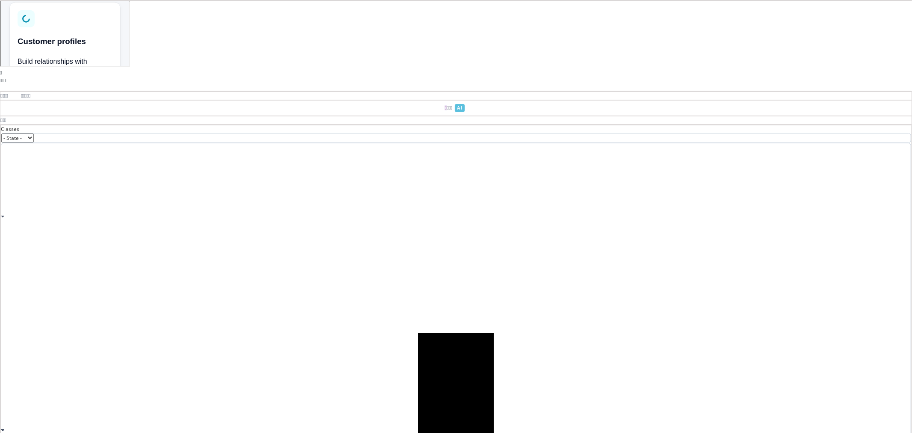
click at [6, 83] on div at bounding box center [5, 80] width 2 height 5
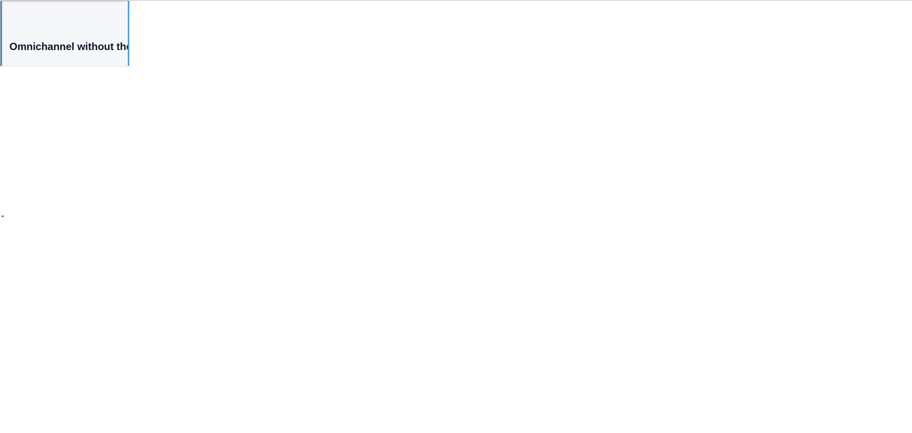
scroll to position [1288, 0]
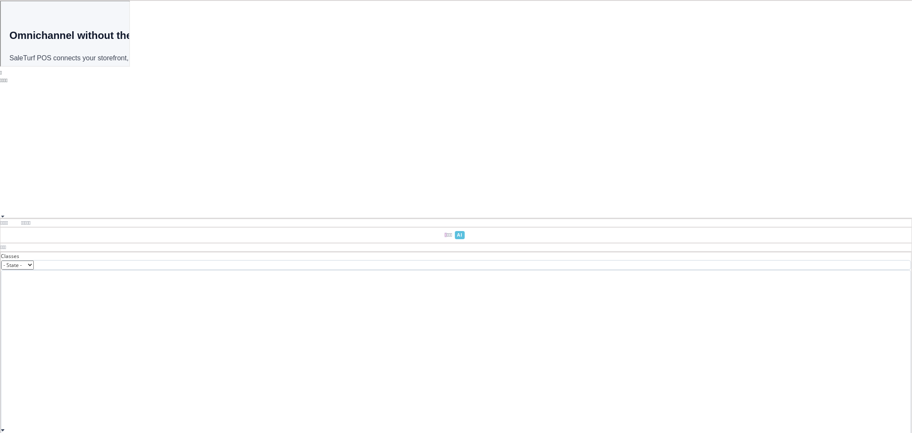
click at [30, 220] on span at bounding box center [30, 222] width 2 height 5
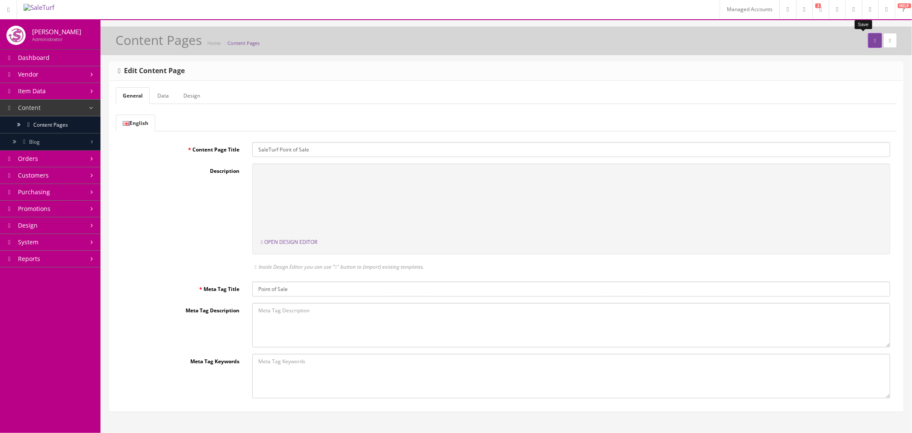
click at [868, 41] on button "submit" at bounding box center [875, 40] width 14 height 15
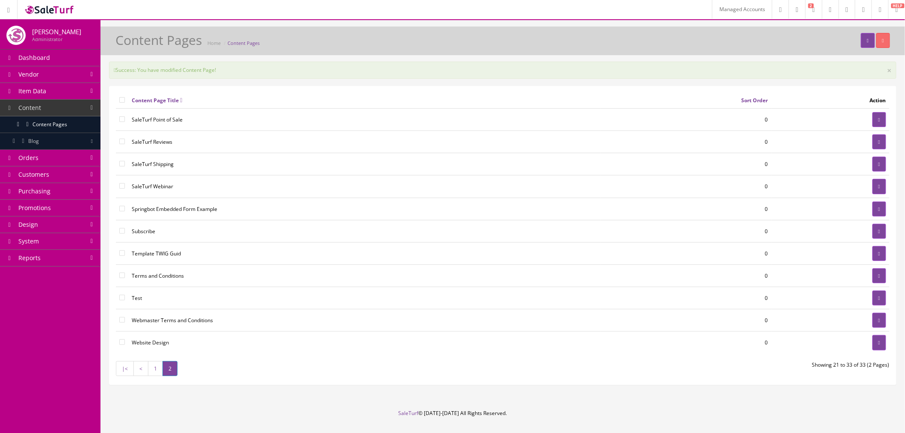
click at [152, 369] on link "1" at bounding box center [155, 368] width 15 height 15
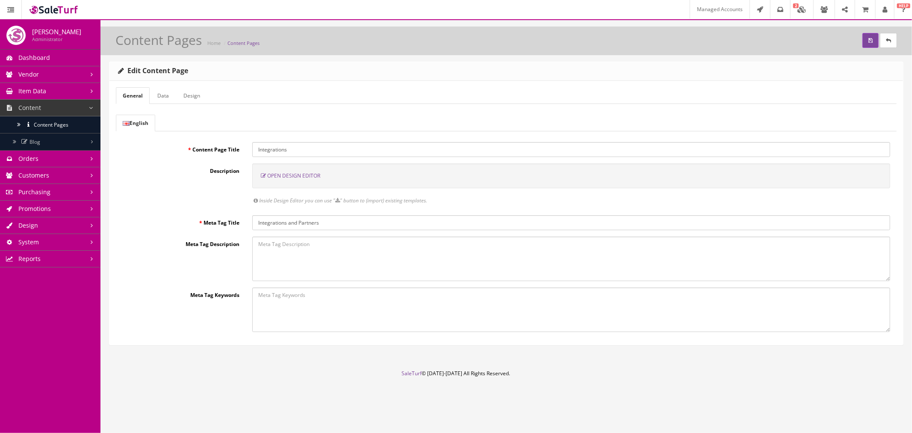
click at [169, 102] on link "Data" at bounding box center [163, 95] width 25 height 17
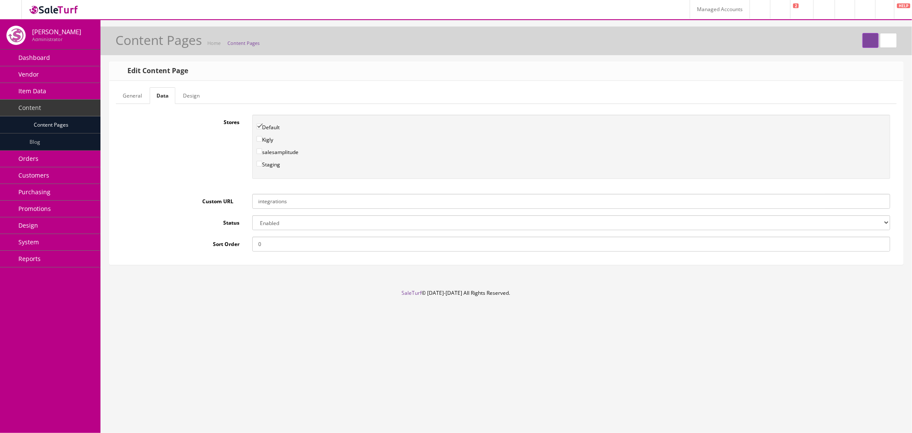
click at [137, 97] on link "General" at bounding box center [132, 95] width 33 height 17
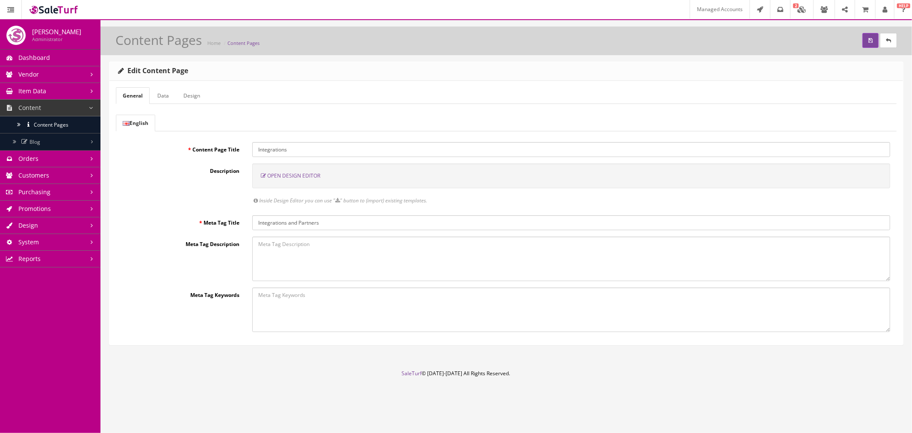
click at [280, 174] on span "Open Design Editor" at bounding box center [293, 175] width 53 height 7
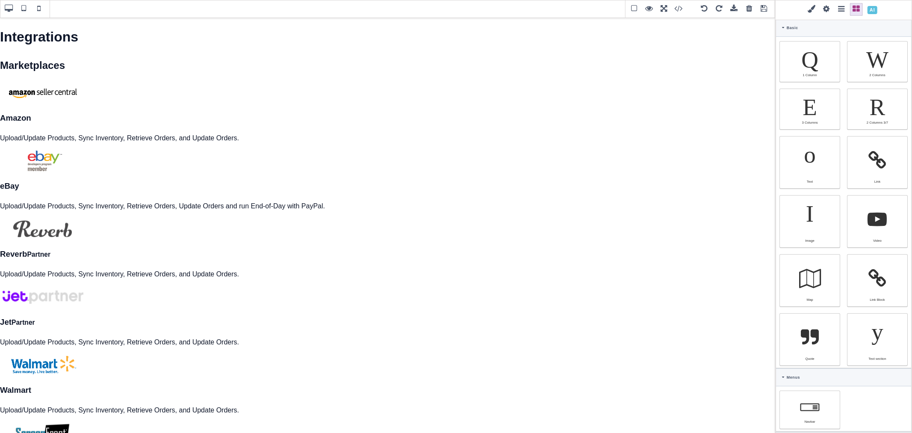
click at [876, 9] on span at bounding box center [872, 10] width 15 height 15
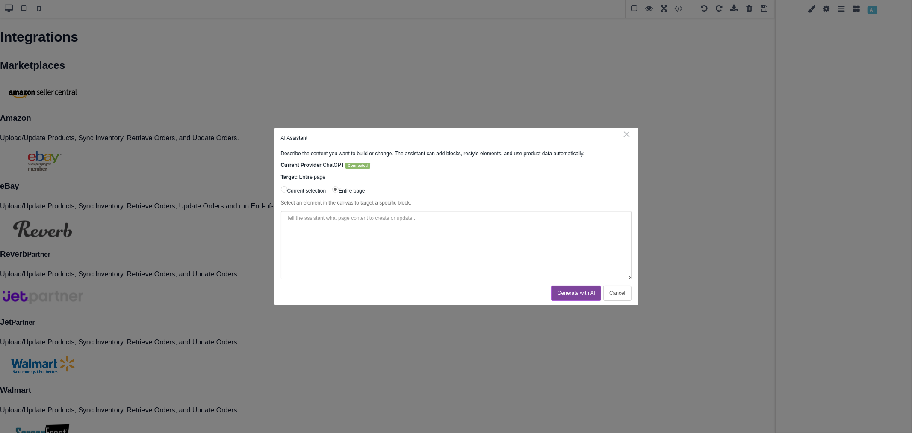
click at [445, 228] on textarea at bounding box center [456, 245] width 351 height 68
click at [597, 229] on textarea "SaleTurf has a lot of integrations. Update this page with all the integrations …" at bounding box center [456, 245] width 351 height 68
paste textarea "[URL][DOMAIN_NAME]"
click at [489, 236] on textarea "SaleTurf has a lot of integrations. Update this page with all the integrations …" at bounding box center [456, 245] width 351 height 68
paste textarea "[URL][DOMAIN_NAME]"
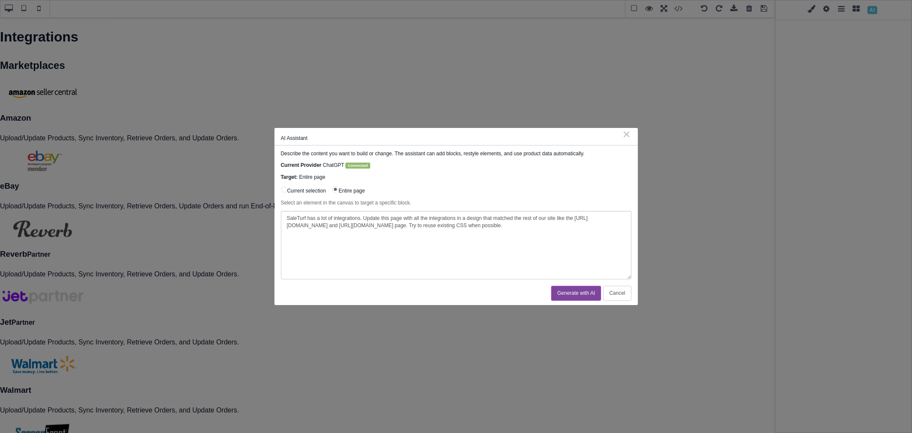
type textarea "SaleTurf has a lot of integrations. Update this page with all the integrations …"
click at [572, 292] on button "Generate with AI" at bounding box center [576, 293] width 50 height 15
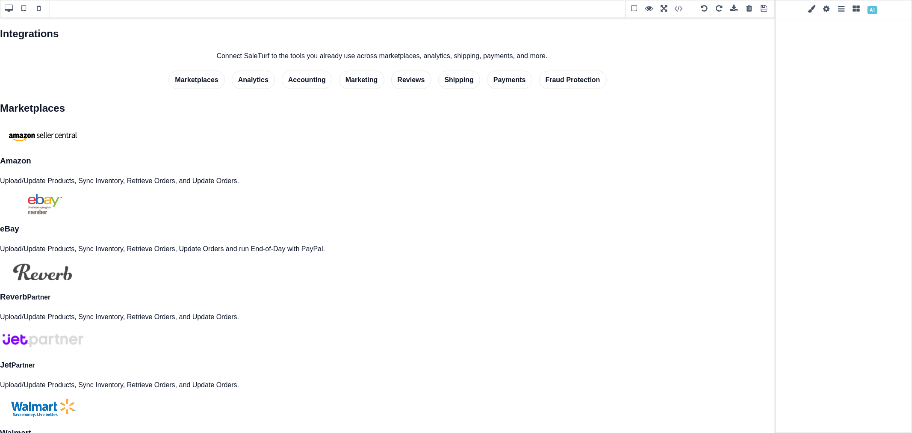
click at [750, 12] on span at bounding box center [749, 9] width 13 height 13
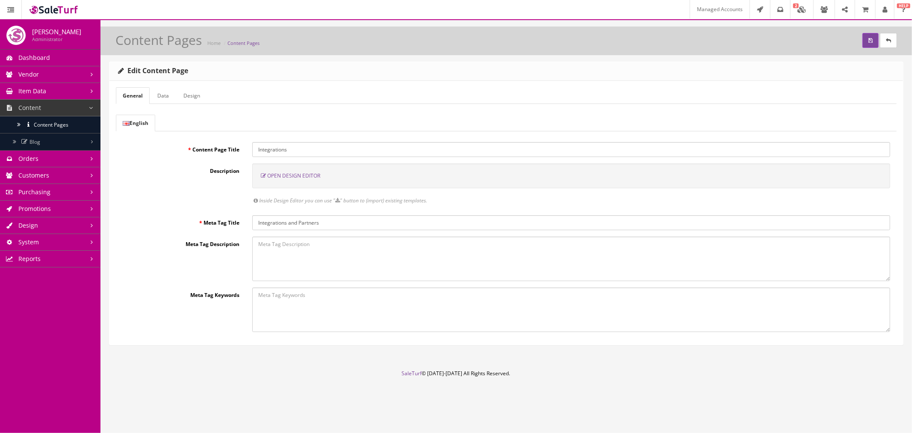
drag, startPoint x: 288, startPoint y: 176, endPoint x: 292, endPoint y: 159, distance: 17.6
click at [288, 176] on span "Open Design Editor" at bounding box center [293, 175] width 53 height 7
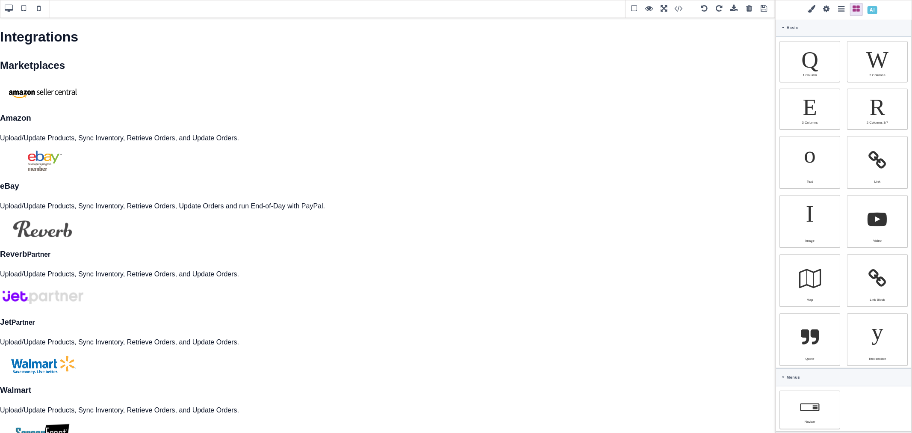
click at [752, 9] on span at bounding box center [749, 9] width 13 height 13
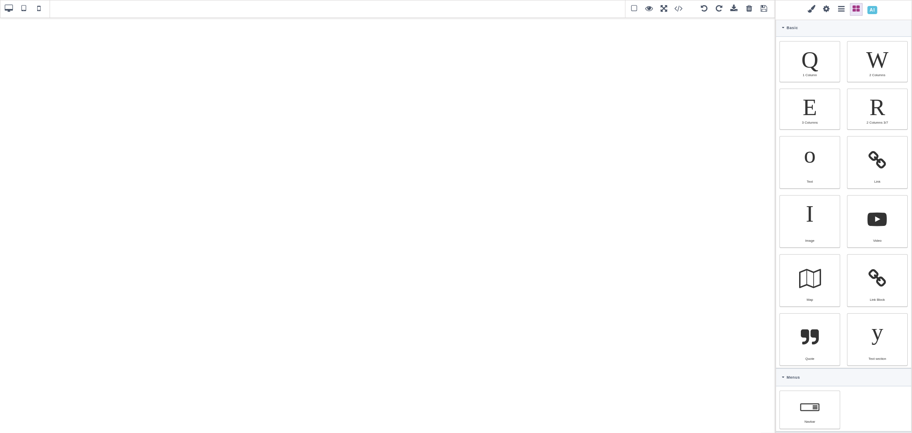
click at [870, 11] on span at bounding box center [872, 10] width 15 height 15
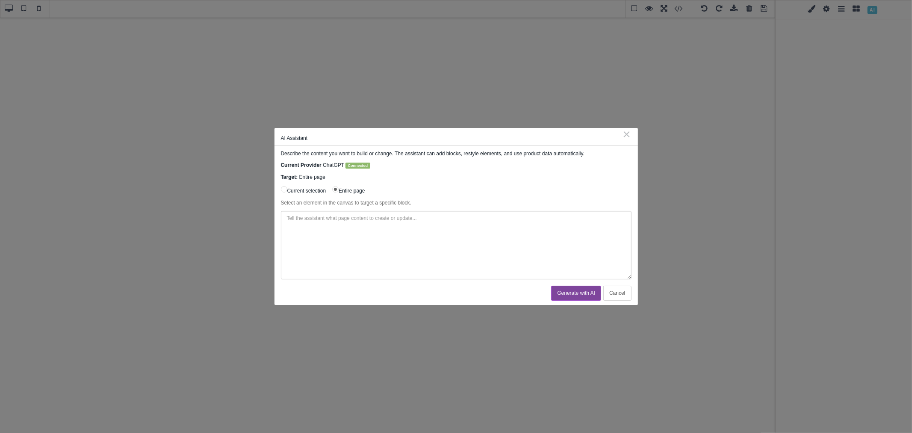
click at [386, 232] on textarea at bounding box center [456, 245] width 351 height 68
click at [355, 224] on textarea "Create a page to go with" at bounding box center [456, 245] width 351 height 68
paste textarea "[URL][DOMAIN_NAME]"
click at [452, 220] on textarea "Create a page to go with [URL][DOMAIN_NAME], and" at bounding box center [456, 245] width 351 height 68
paste textarea "[URL][DOMAIN_NAME]"
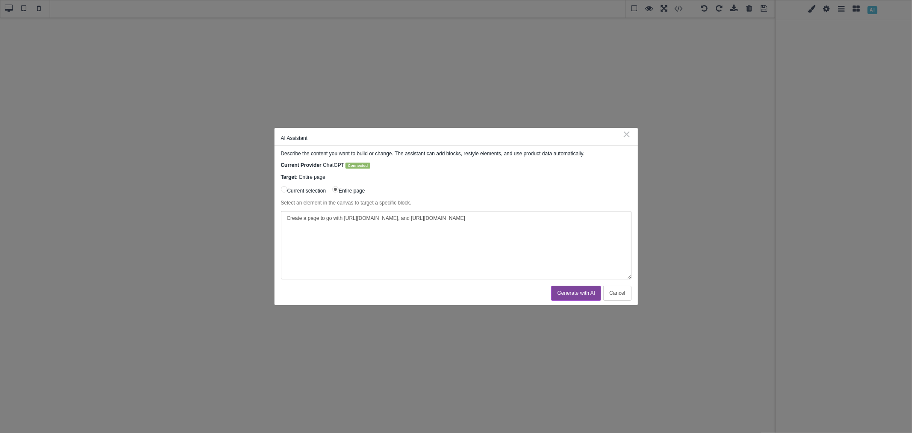
drag, startPoint x: 345, startPoint y: 219, endPoint x: 401, endPoint y: 219, distance: 56.4
click at [401, 219] on textarea "Create a page to go with https://www.saleturf.com/online-store, and https://www…" at bounding box center [456, 245] width 351 height 68
click at [343, 220] on textarea "Create a page to go with https://www.saleturf.com/online-store, and https://www…" at bounding box center [456, 245] width 351 height 68
paste textarea "https://www.saleturf.com/"
click at [611, 221] on textarea "Create a page to go with https://www.saleturf.com/, https://www.saleturf.com/on…" at bounding box center [456, 245] width 351 height 68
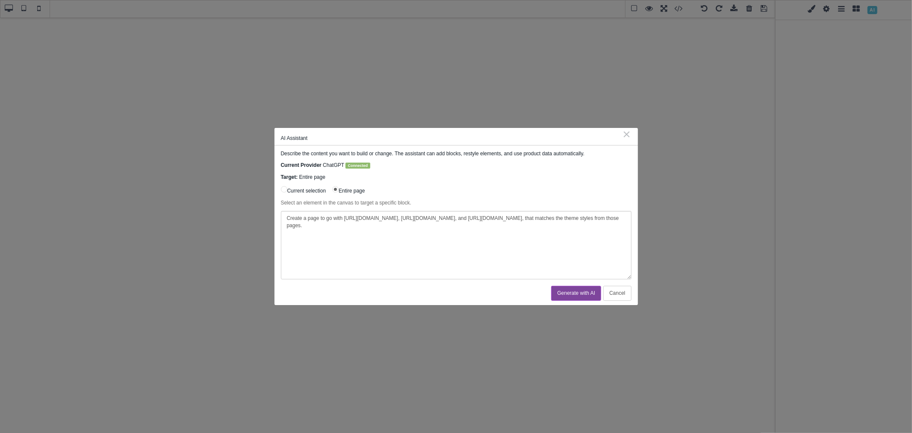
click at [307, 219] on textarea "Create a page to go with https://www.saleturf.com/, https://www.saleturf.com/on…" at bounding box center [456, 245] width 351 height 68
click at [425, 227] on textarea "Create an integrations page to go with https://www.saleturf.com/, https://www.s…" at bounding box center [456, 245] width 351 height 68
paste textarea "https://www.saleturf.com/integrations"
type textarea "Create an integrations page to go with https://www.saleturf.com/, https://www.s…"
click at [561, 289] on button "Generate with AI" at bounding box center [576, 293] width 50 height 15
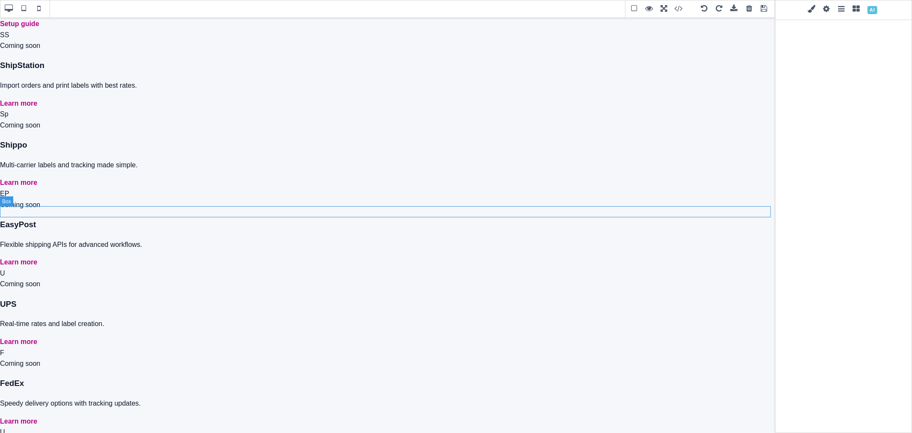
scroll to position [1615, 0]
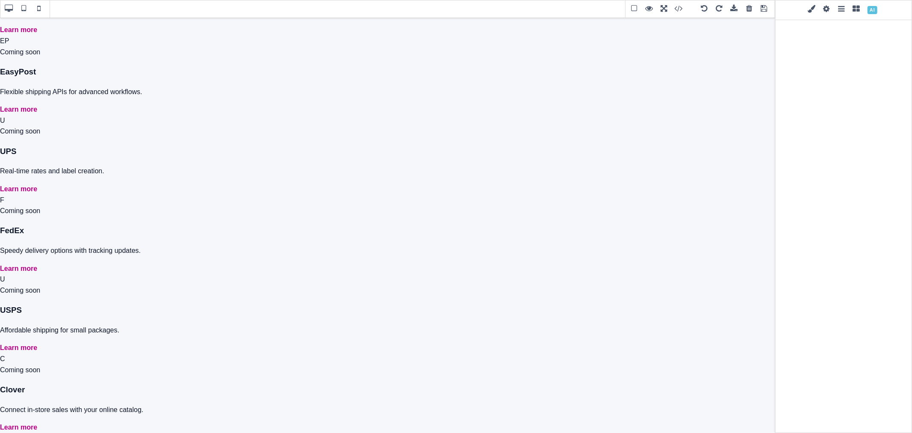
click at [764, 9] on span at bounding box center [764, 9] width 13 height 13
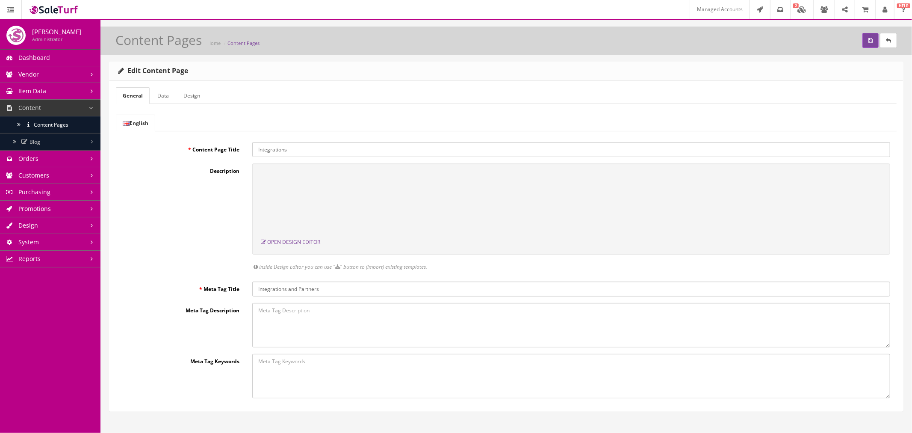
scroll to position [0, 0]
click at [864, 46] on button "submit" at bounding box center [870, 40] width 16 height 15
